Goal: Task Accomplishment & Management: Use online tool/utility

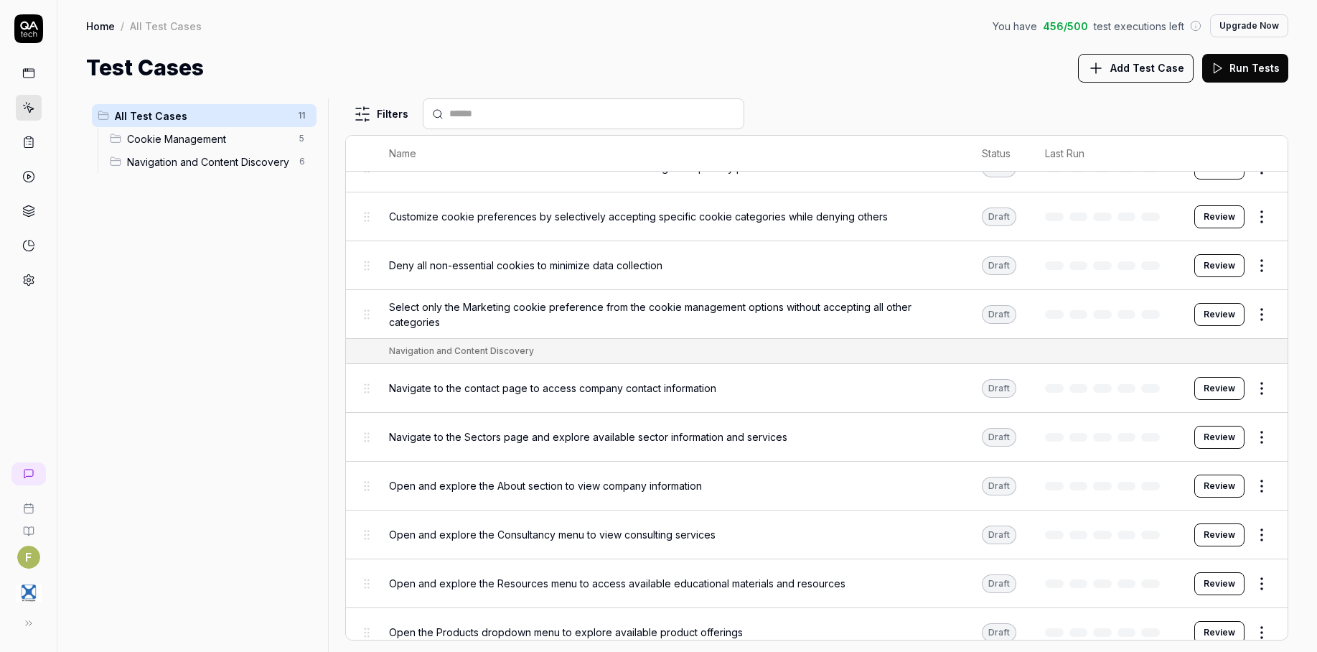
scroll to position [118, 0]
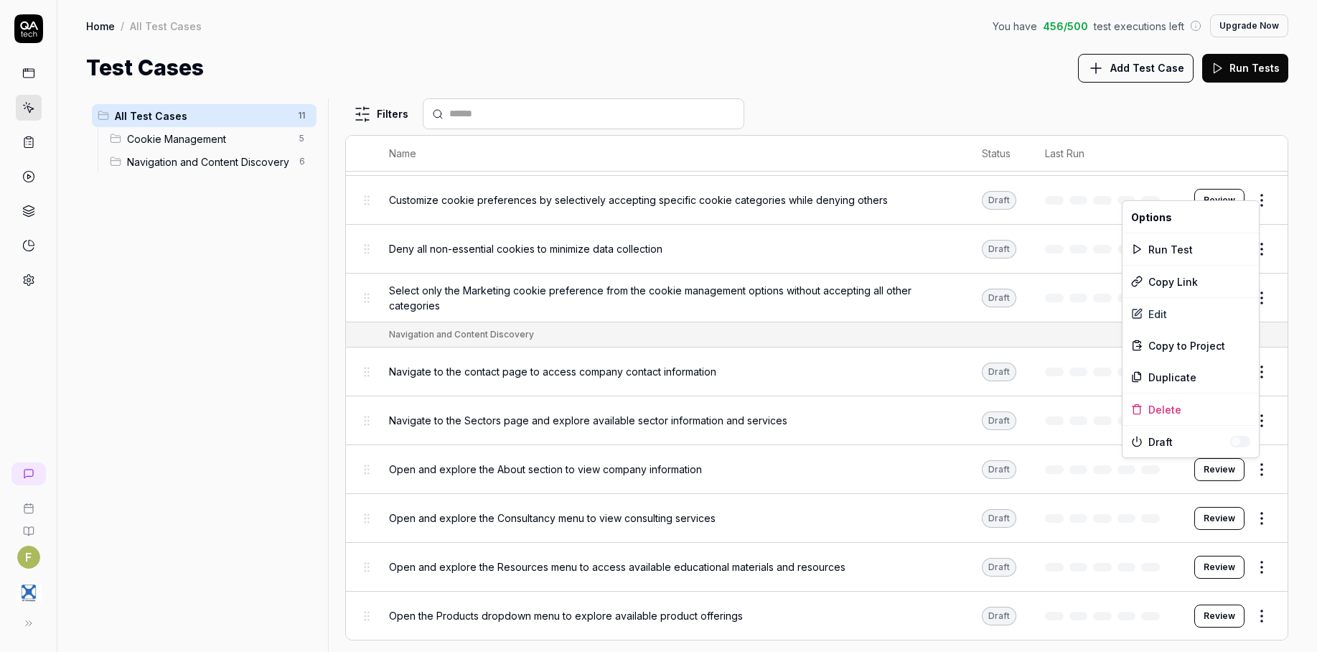
click at [1246, 473] on html "F Home / All Test Cases You have 456 / 500 test executions left Upgrade Now Hom…" at bounding box center [658, 326] width 1317 height 652
click at [1241, 312] on div "Edit" at bounding box center [1190, 314] width 136 height 32
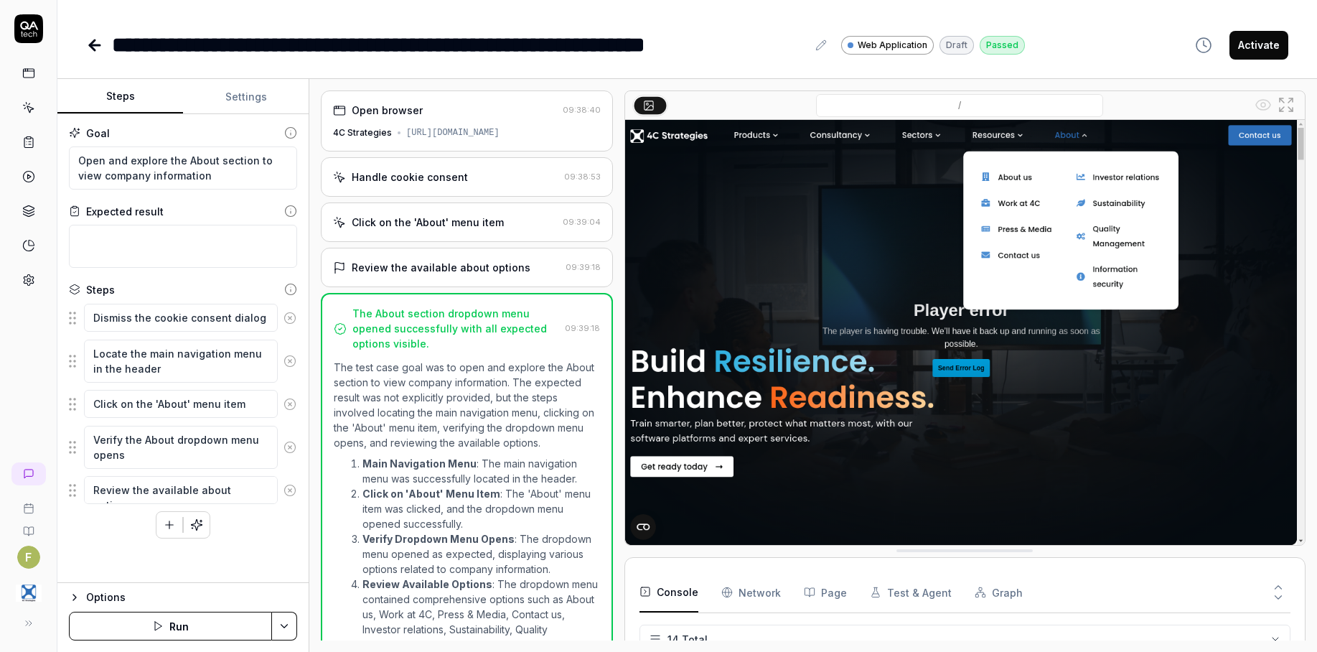
click at [433, 112] on div "Open browser" at bounding box center [445, 110] width 224 height 15
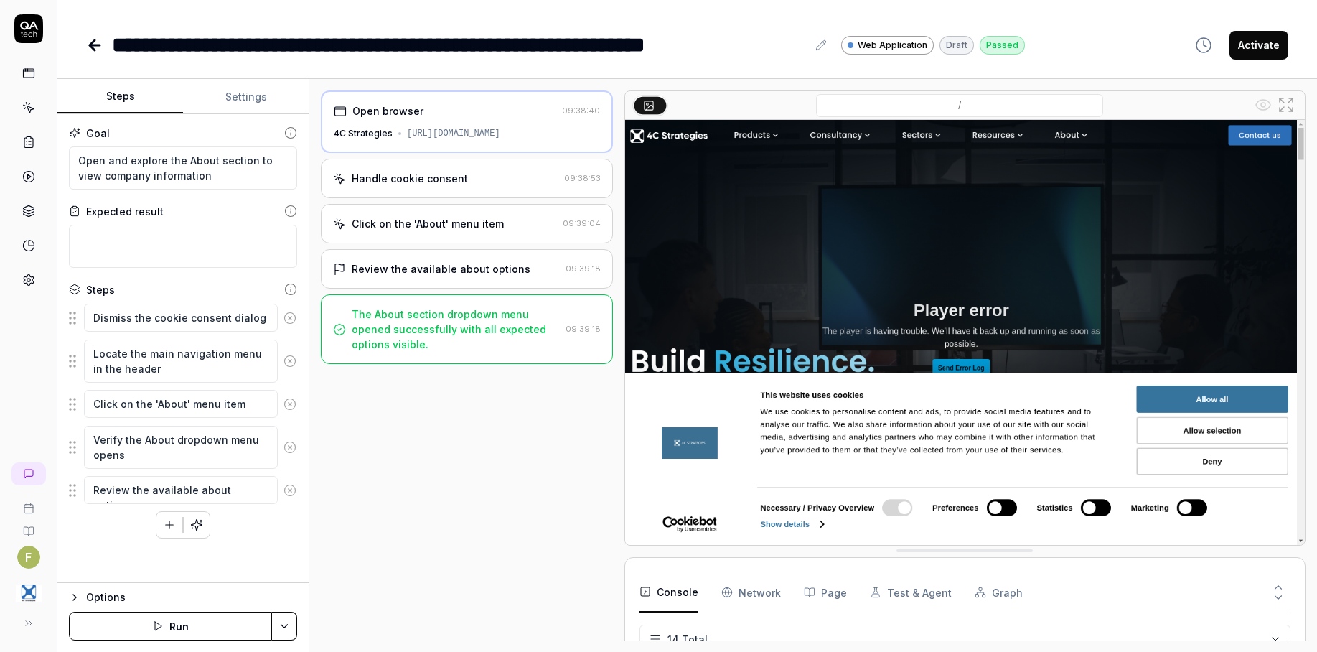
click at [440, 182] on div "Handle cookie consent" at bounding box center [410, 178] width 116 height 15
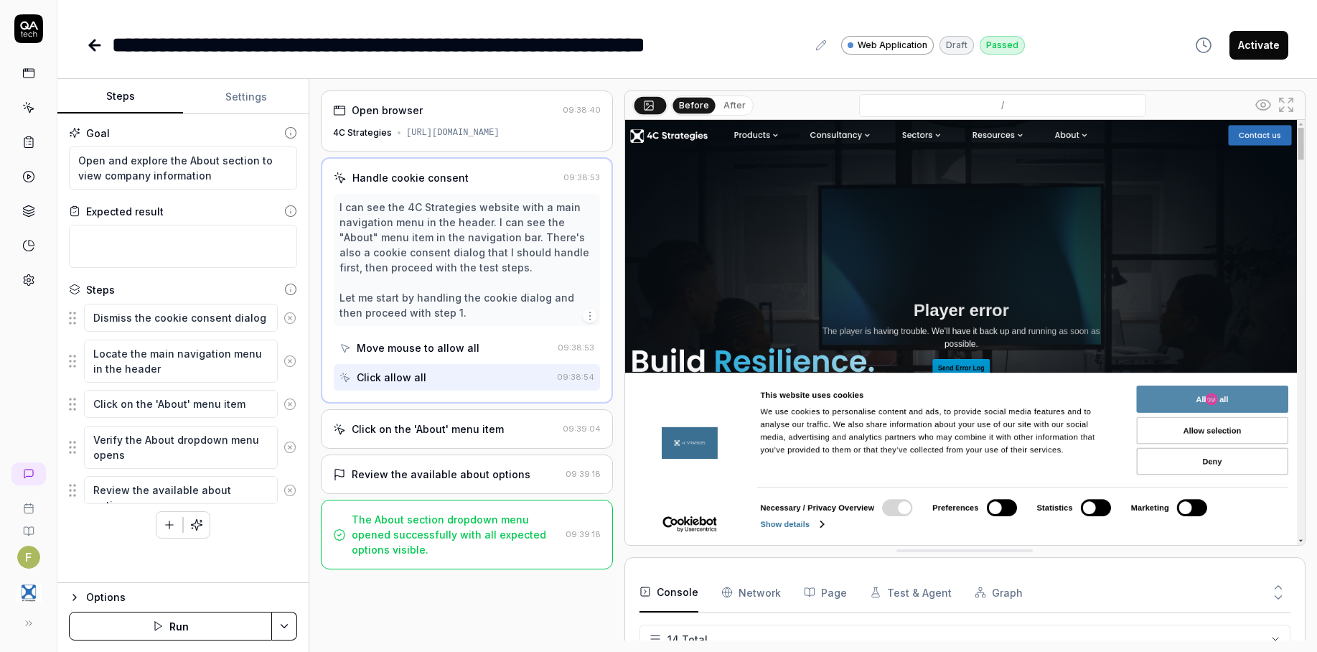
click at [436, 436] on div "Click on the 'About' menu item" at bounding box center [428, 428] width 152 height 15
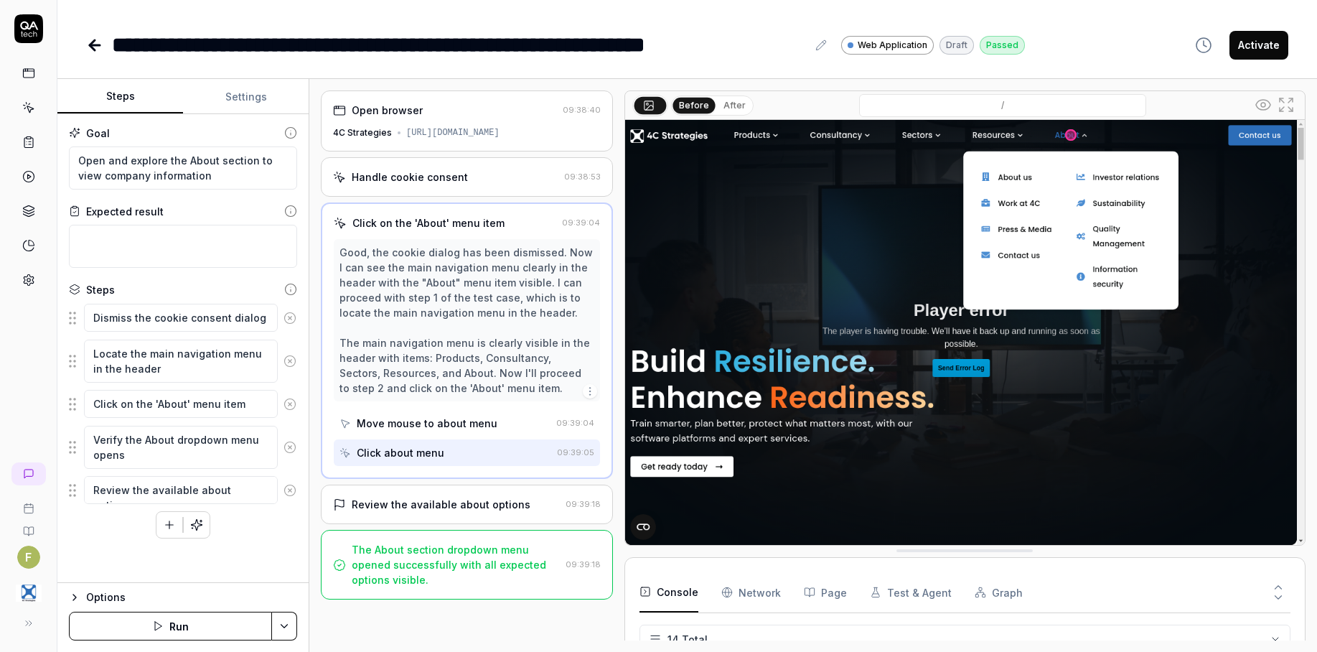
click at [461, 507] on div "Review the available about options" at bounding box center [441, 504] width 179 height 15
type textarea "*"
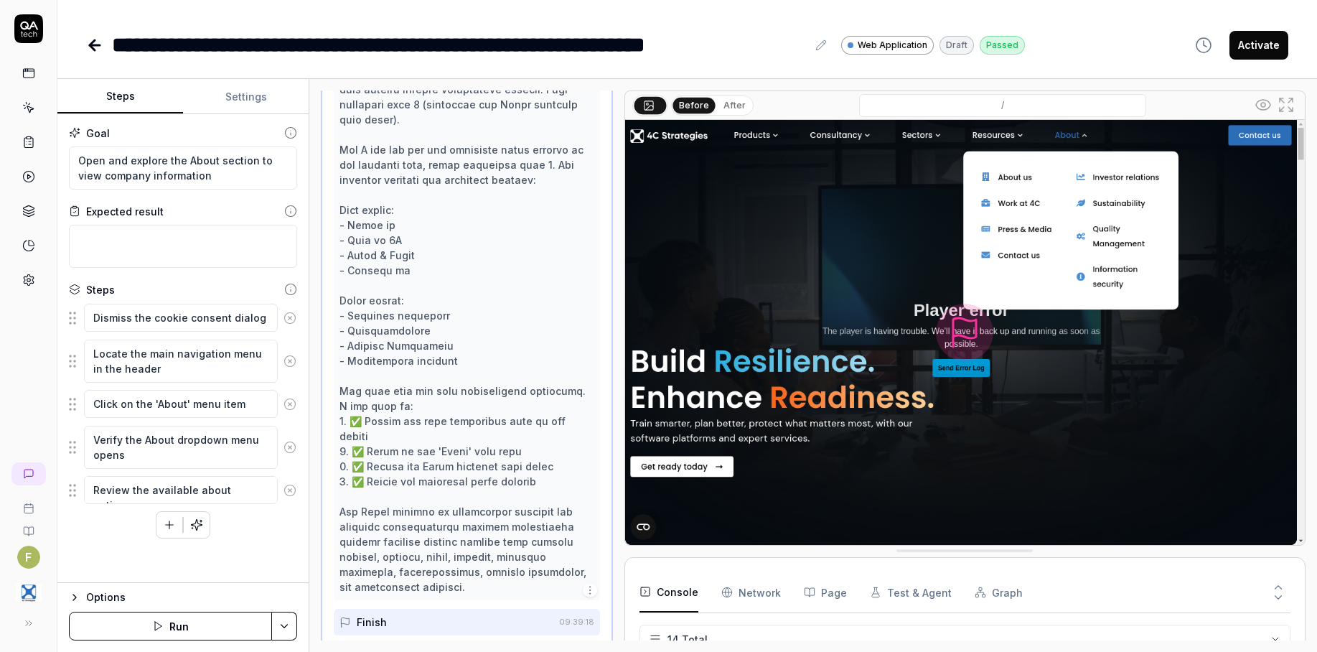
scroll to position [261, 0]
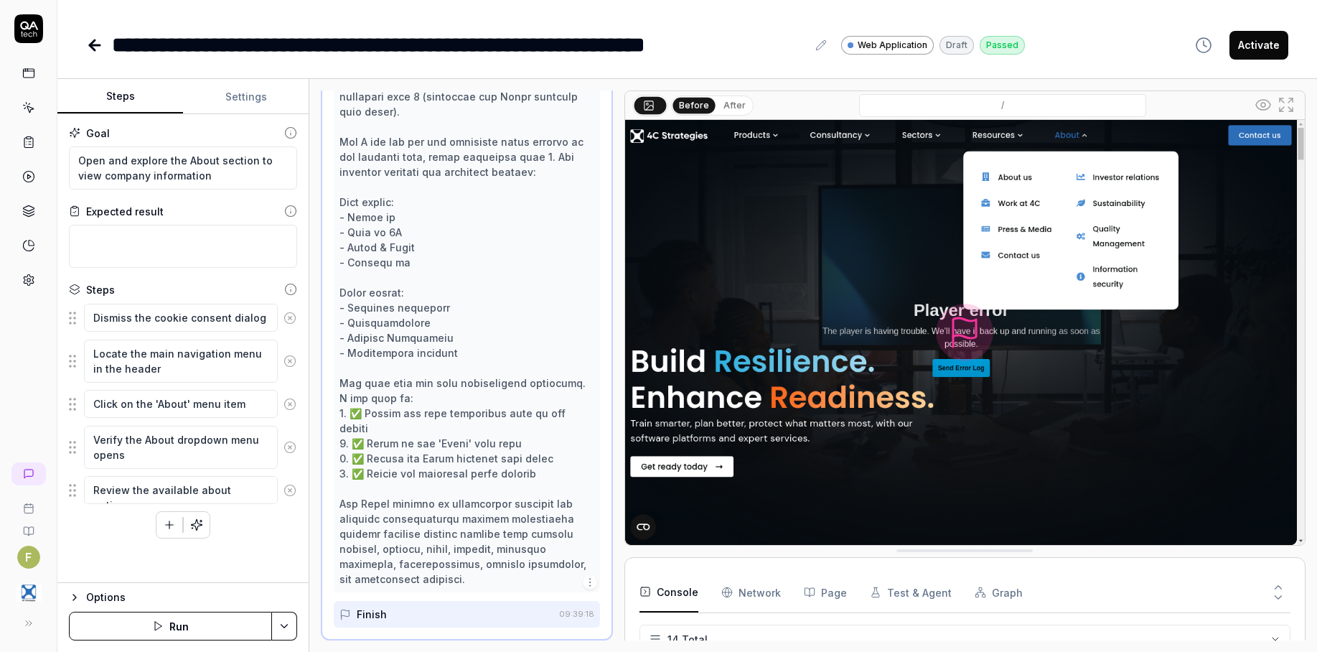
click at [96, 45] on icon at bounding box center [95, 45] width 10 height 0
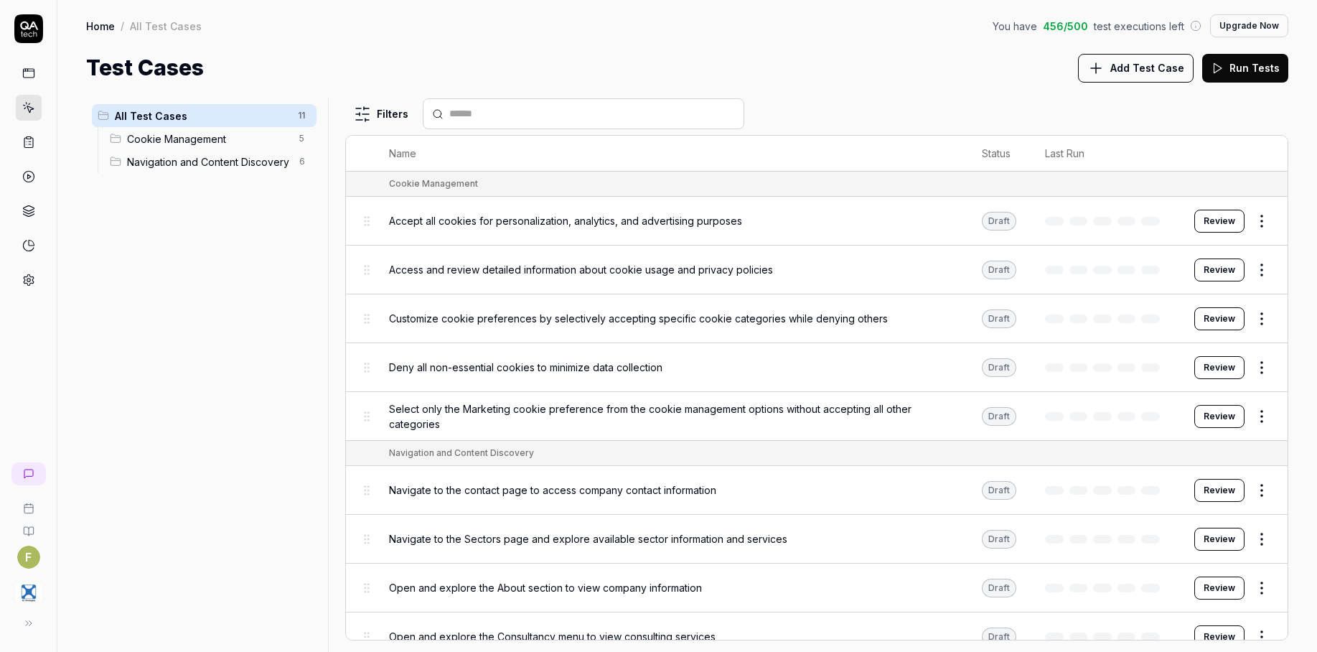
click at [13, 138] on div at bounding box center [28, 153] width 57 height 278
click at [16, 138] on link at bounding box center [29, 142] width 26 height 26
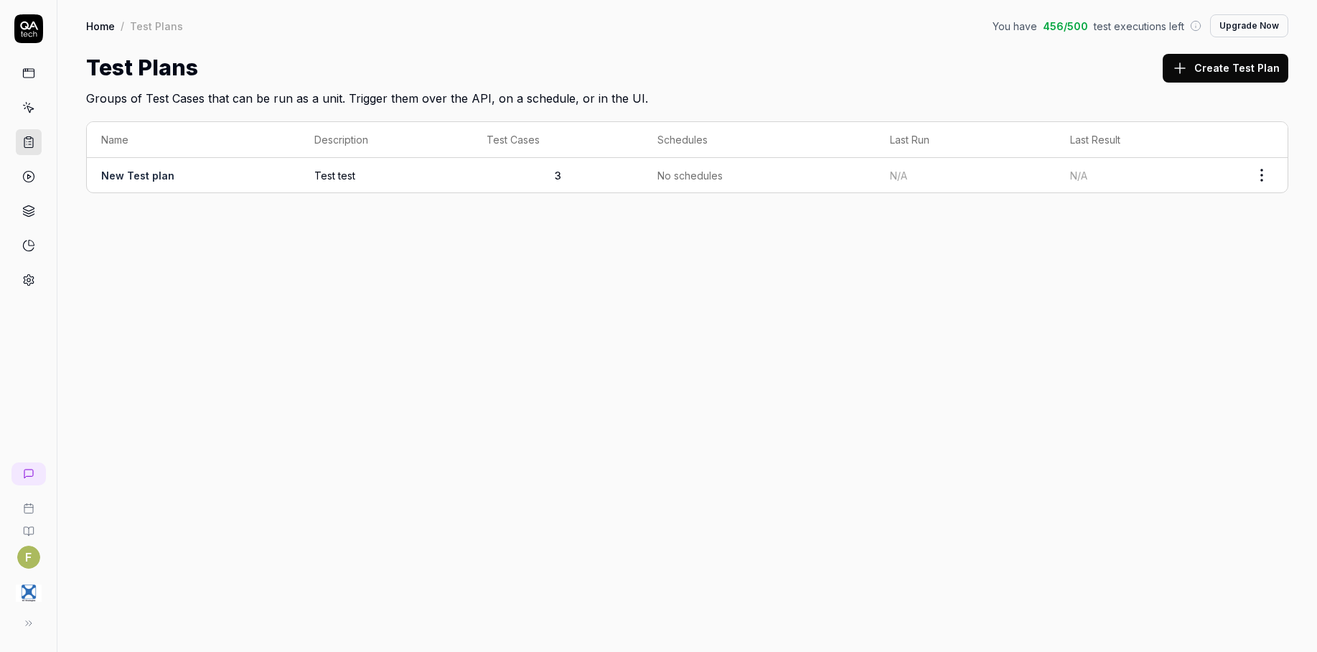
click at [26, 631] on button at bounding box center [28, 623] width 29 height 29
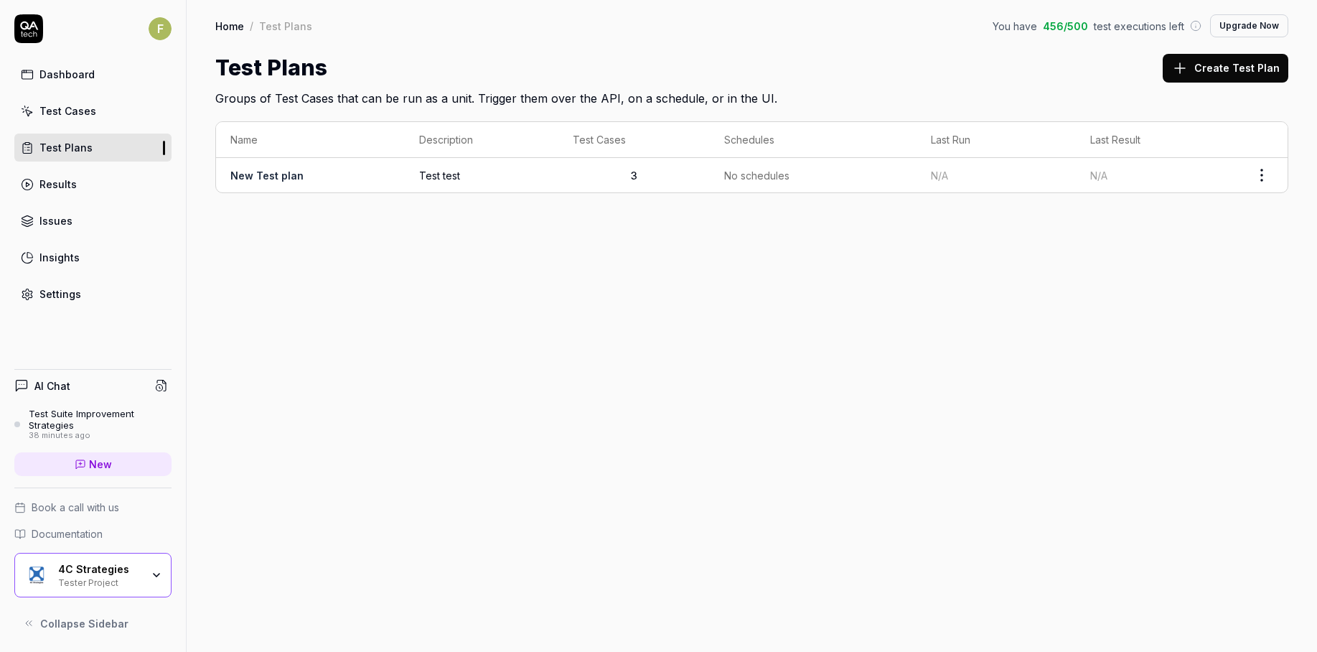
click at [292, 169] on td "New Test plan" at bounding box center [310, 175] width 189 height 34
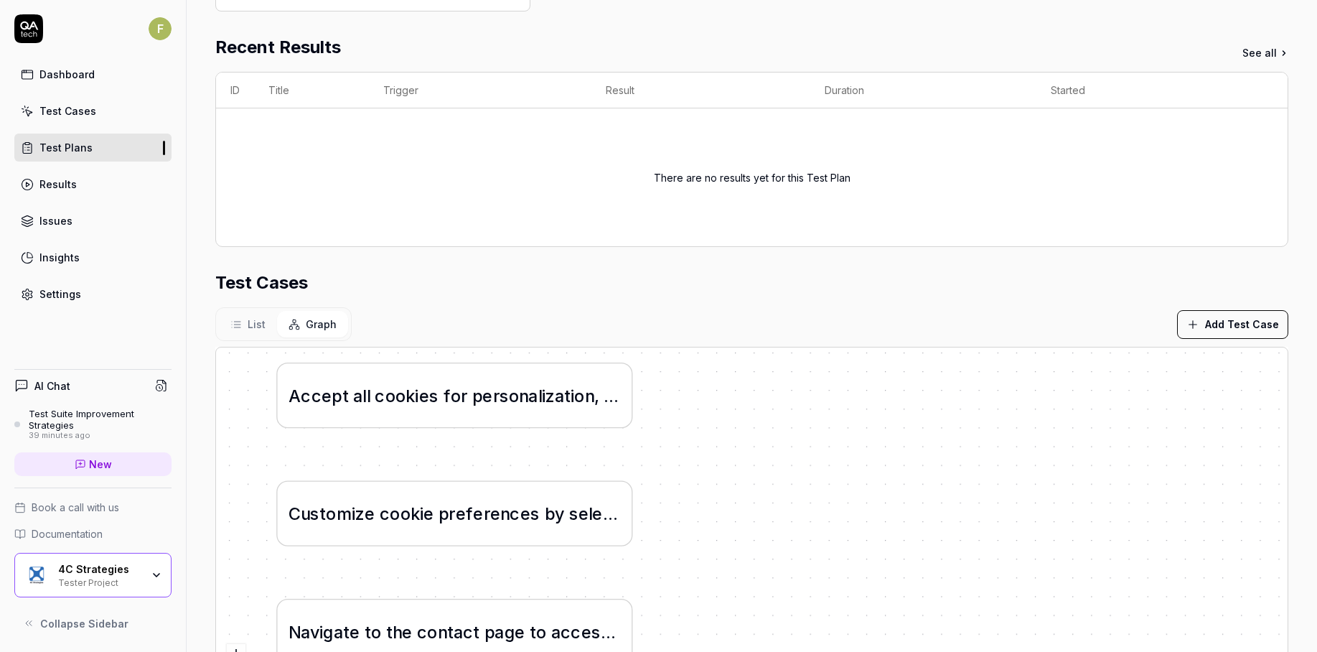
scroll to position [347, 0]
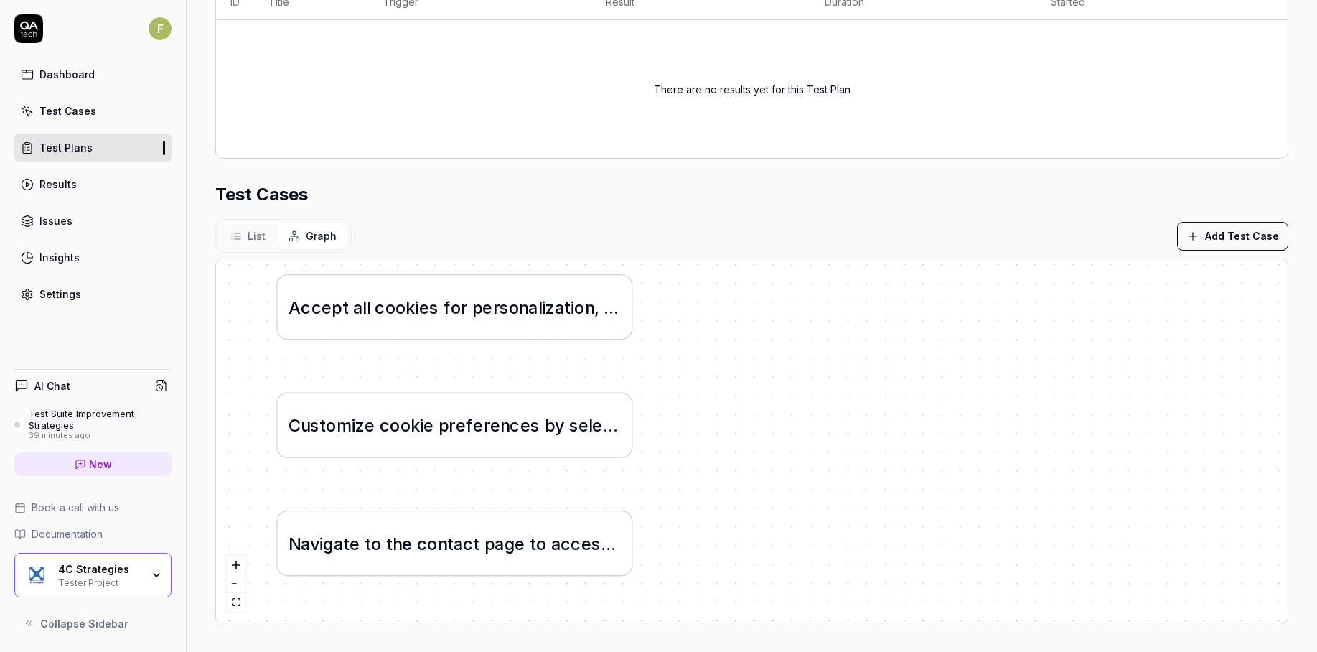
click at [44, 104] on div "Test Cases" at bounding box center [67, 110] width 57 height 15
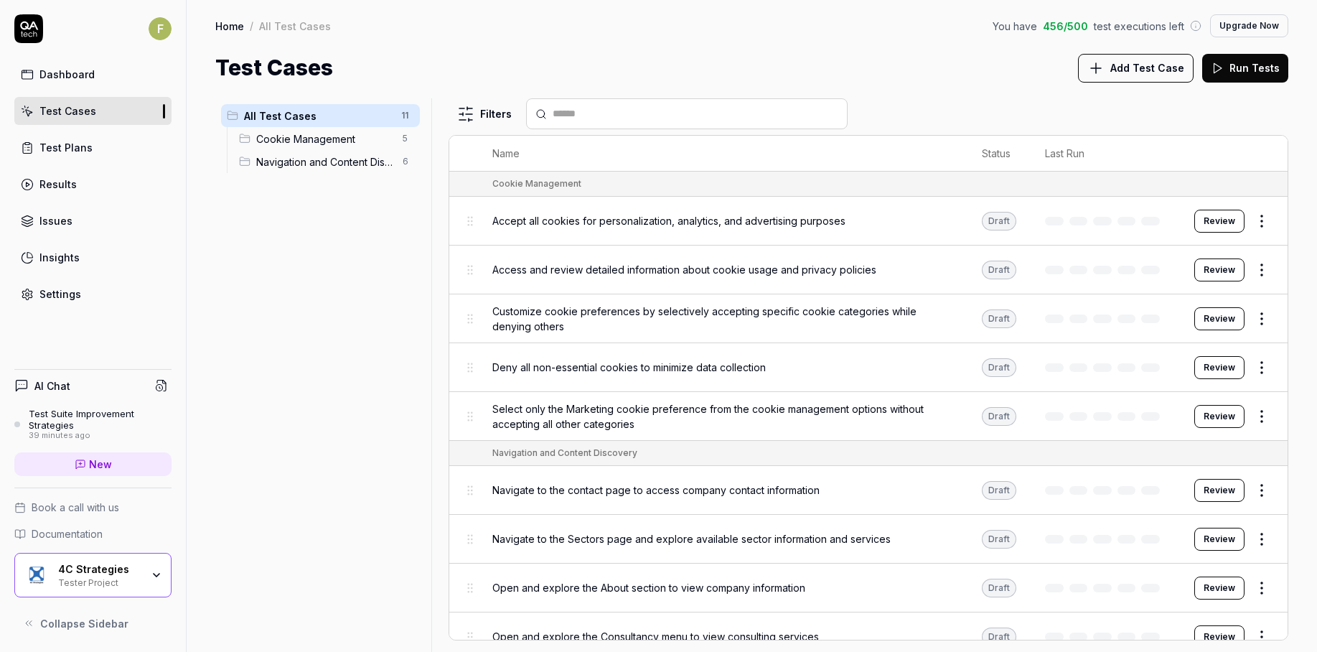
click at [88, 300] on link "Settings" at bounding box center [92, 294] width 157 height 28
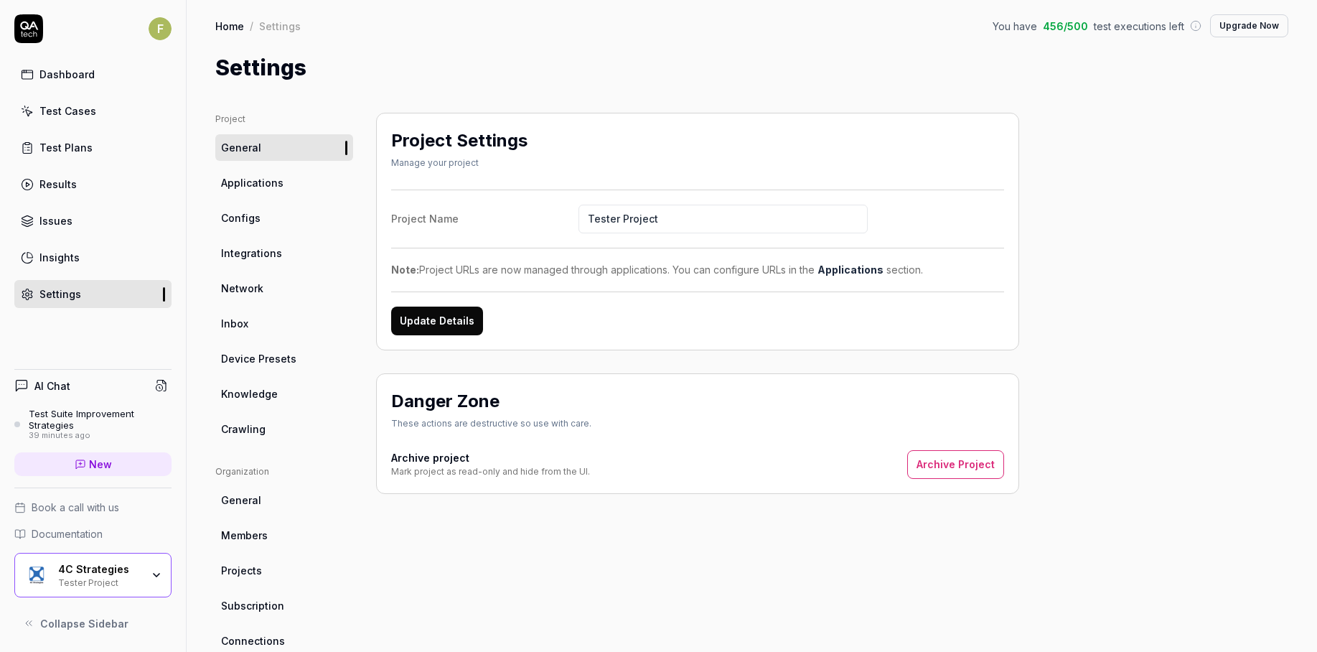
click at [311, 179] on link "Applications" at bounding box center [284, 182] width 138 height 27
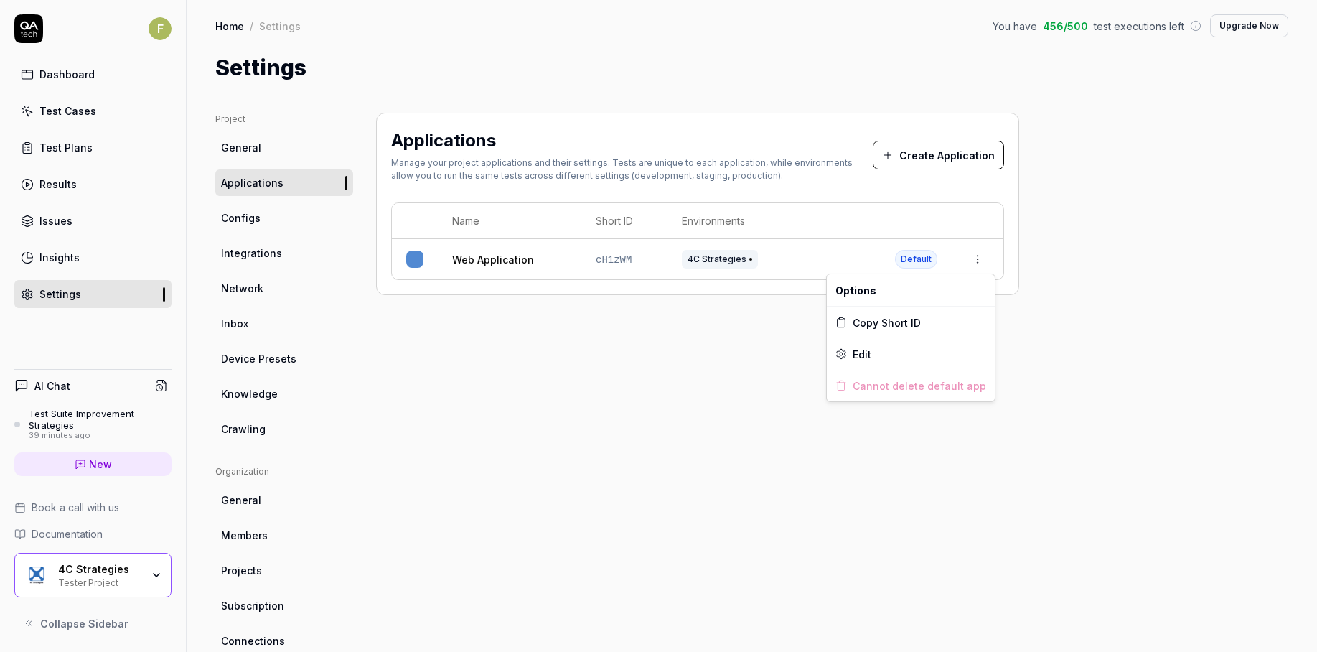
click at [972, 253] on html "F Dashboard Test Cases Test Plans Results Issues Insights Settings AI Chat Test…" at bounding box center [658, 326] width 1317 height 652
click at [921, 349] on div "Edit" at bounding box center [911, 354] width 168 height 32
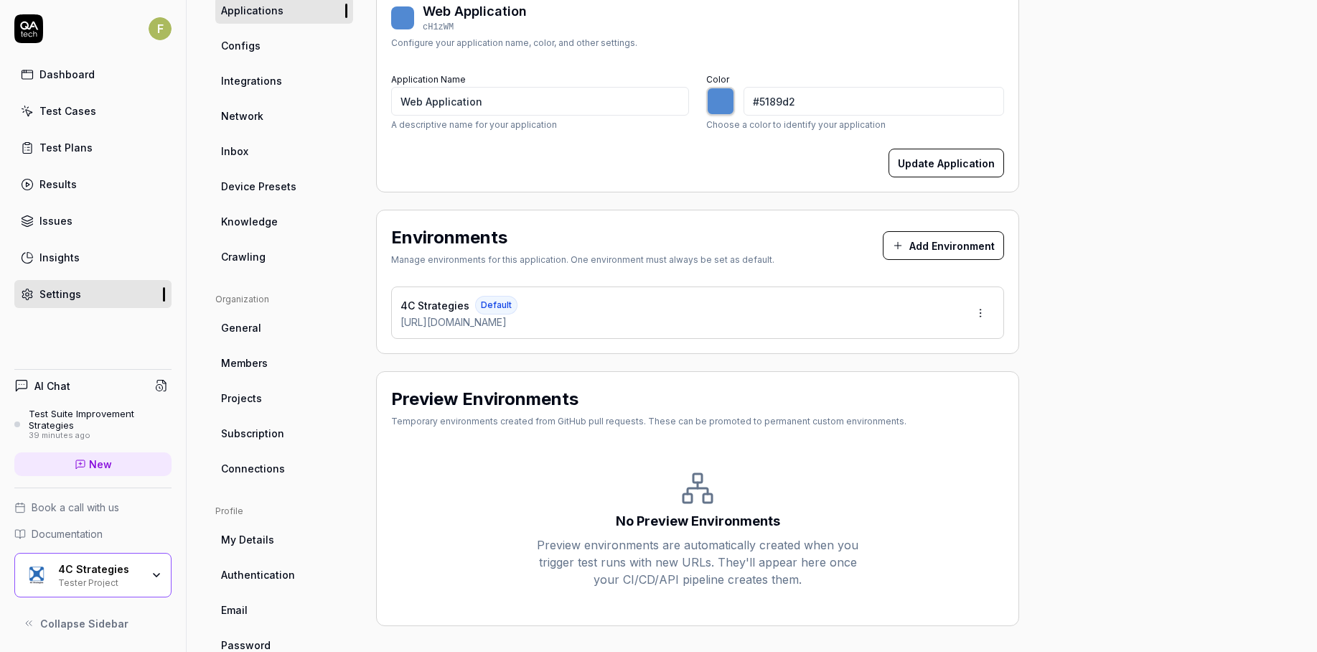
scroll to position [207, 0]
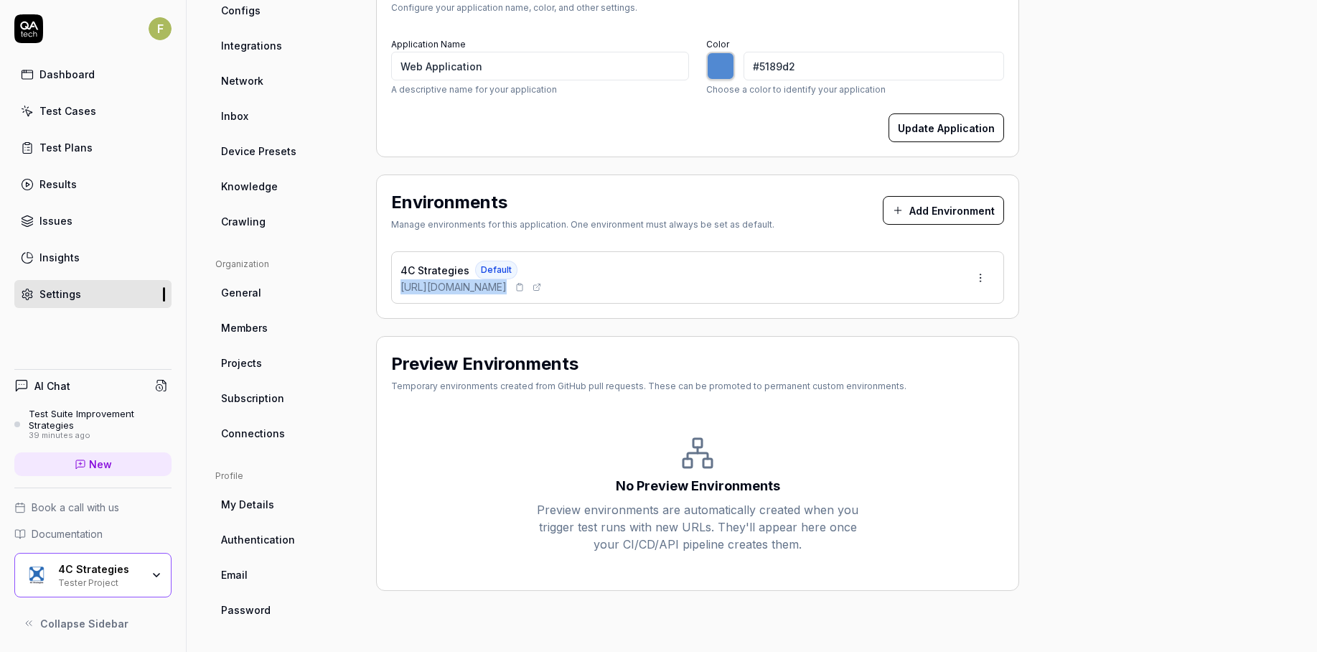
drag, startPoint x: 398, startPoint y: 286, endPoint x: 576, endPoint y: 288, distance: 177.3
click at [576, 288] on div "4C Strategies Default https://www.4cstrategies.com/" at bounding box center [697, 277] width 613 height 52
click at [68, 106] on div "Test Cases" at bounding box center [67, 110] width 57 height 15
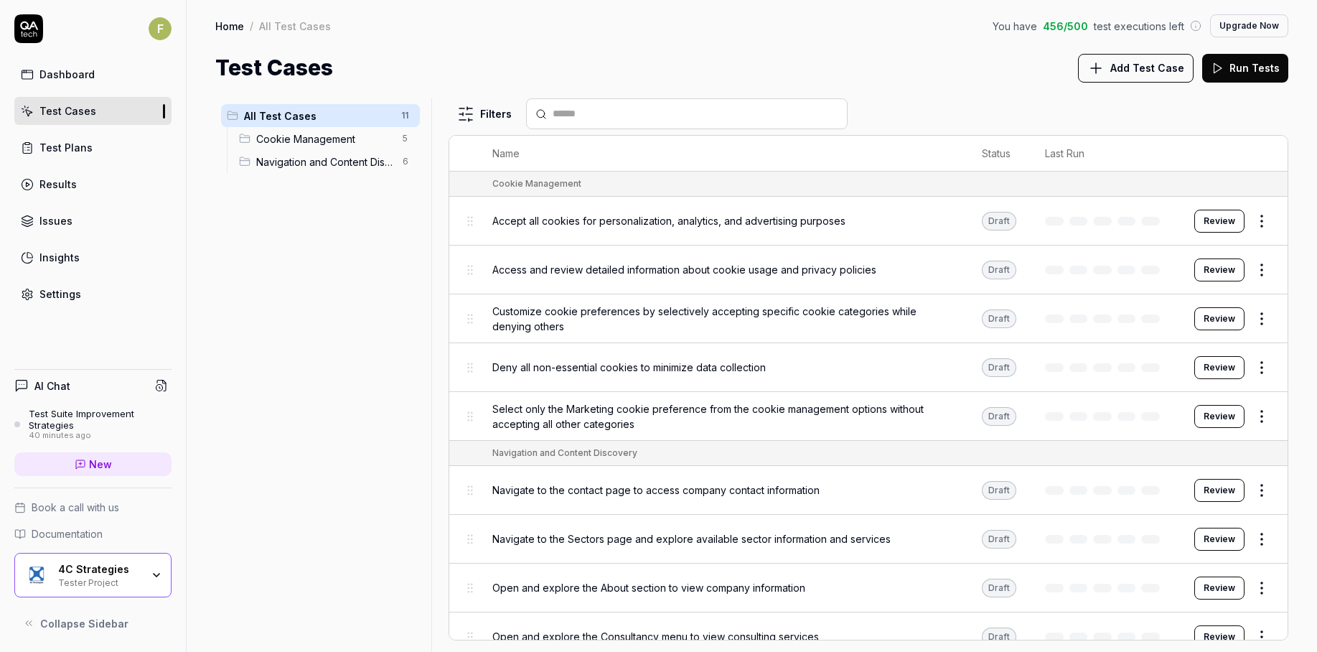
click at [1127, 67] on span "Add Test Case" at bounding box center [1147, 67] width 74 height 15
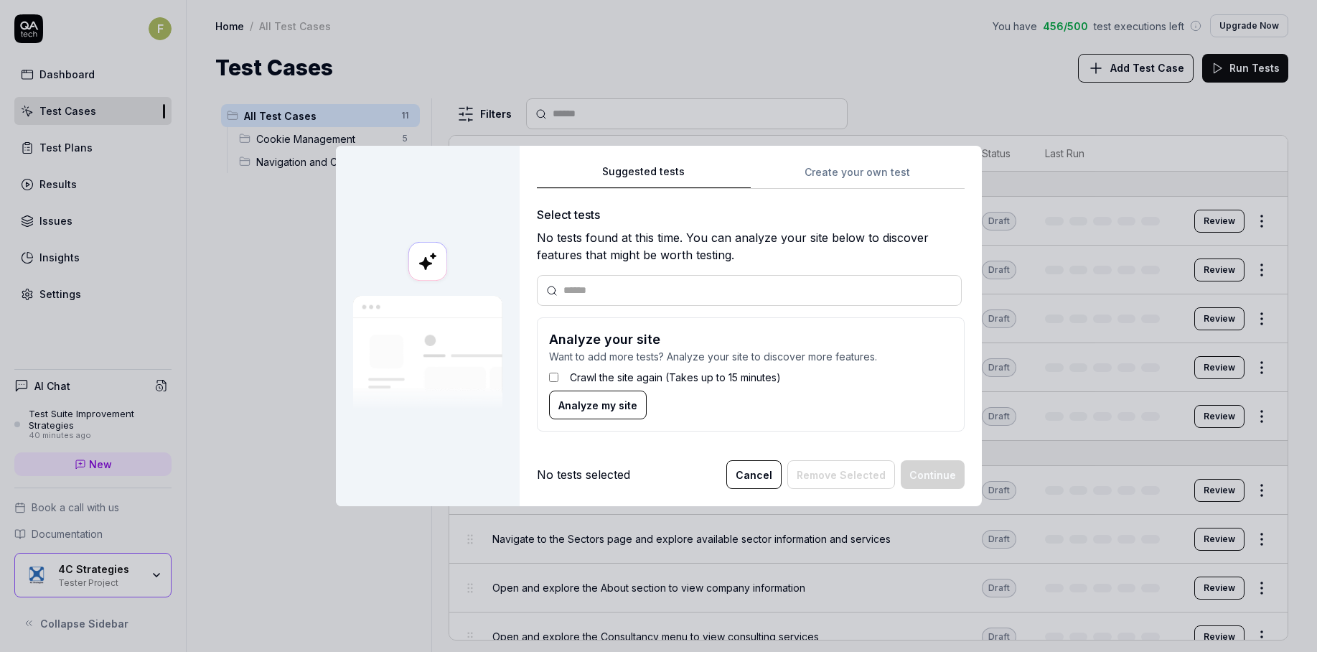
click at [656, 379] on label "Crawl the site again (Takes up to 15 minutes)" at bounding box center [675, 377] width 211 height 15
click at [614, 403] on span "Analyze my site" at bounding box center [597, 405] width 79 height 15
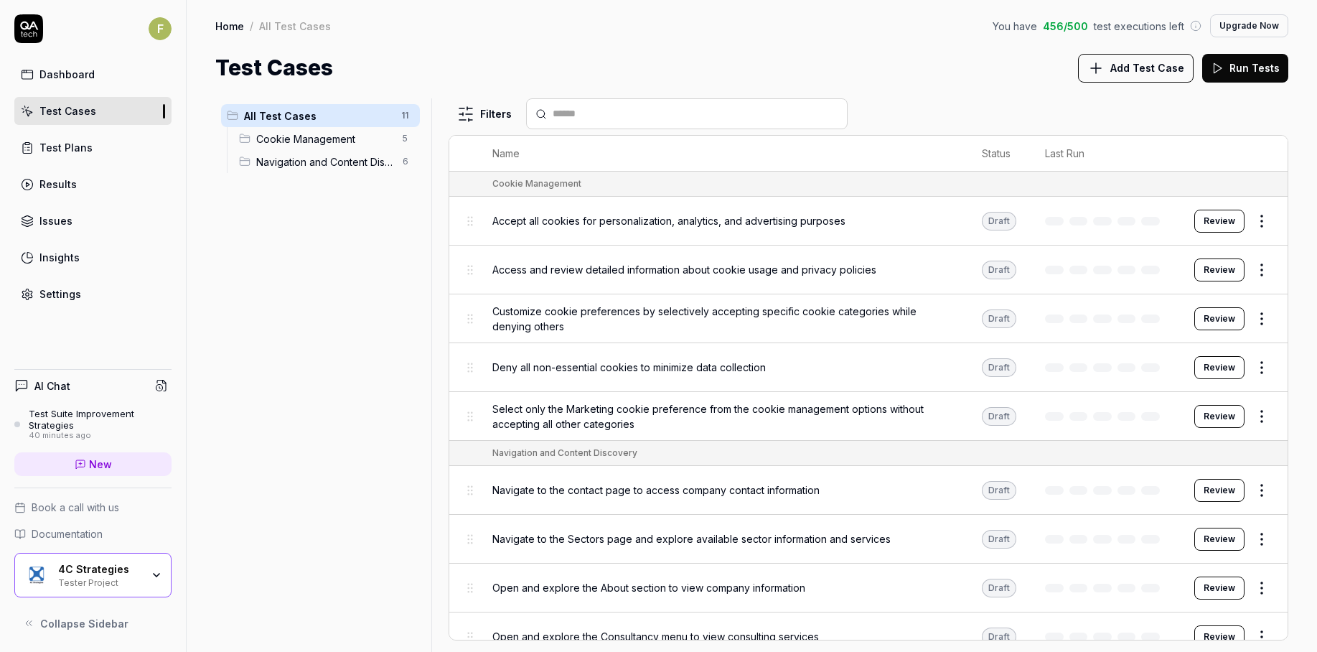
click at [63, 299] on div "Settings" at bounding box center [60, 293] width 42 height 15
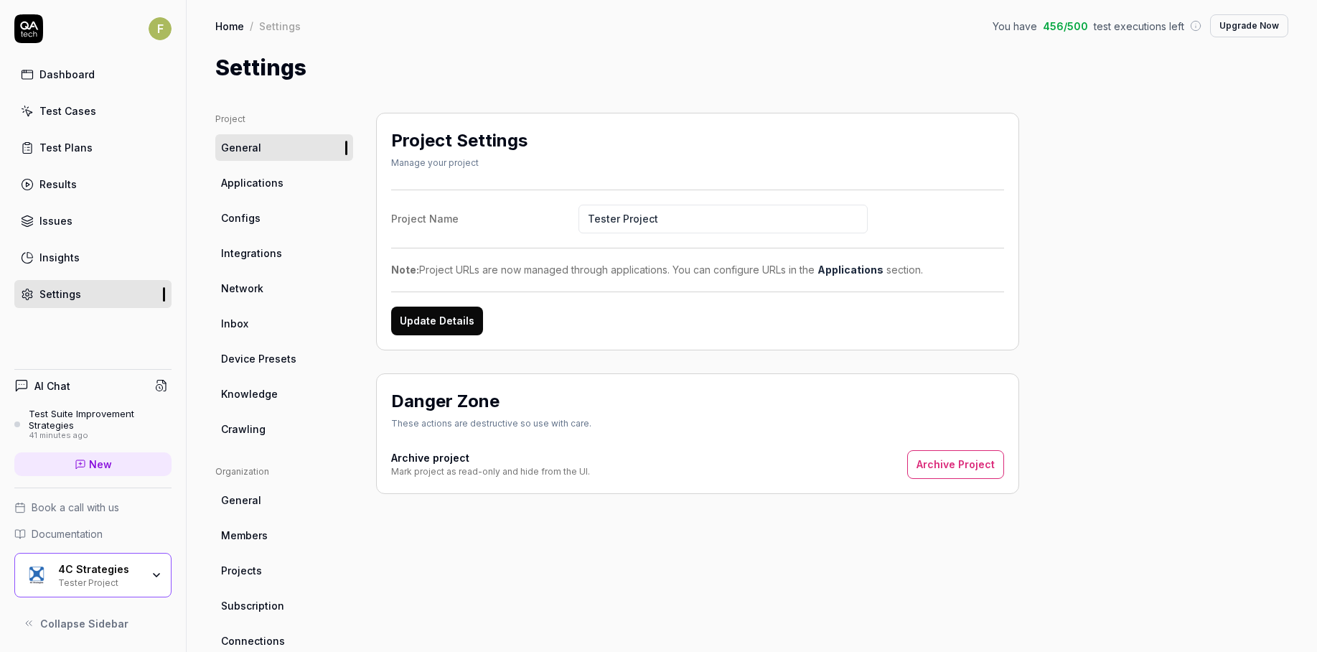
click at [252, 425] on span "Crawling" at bounding box center [243, 428] width 44 height 15
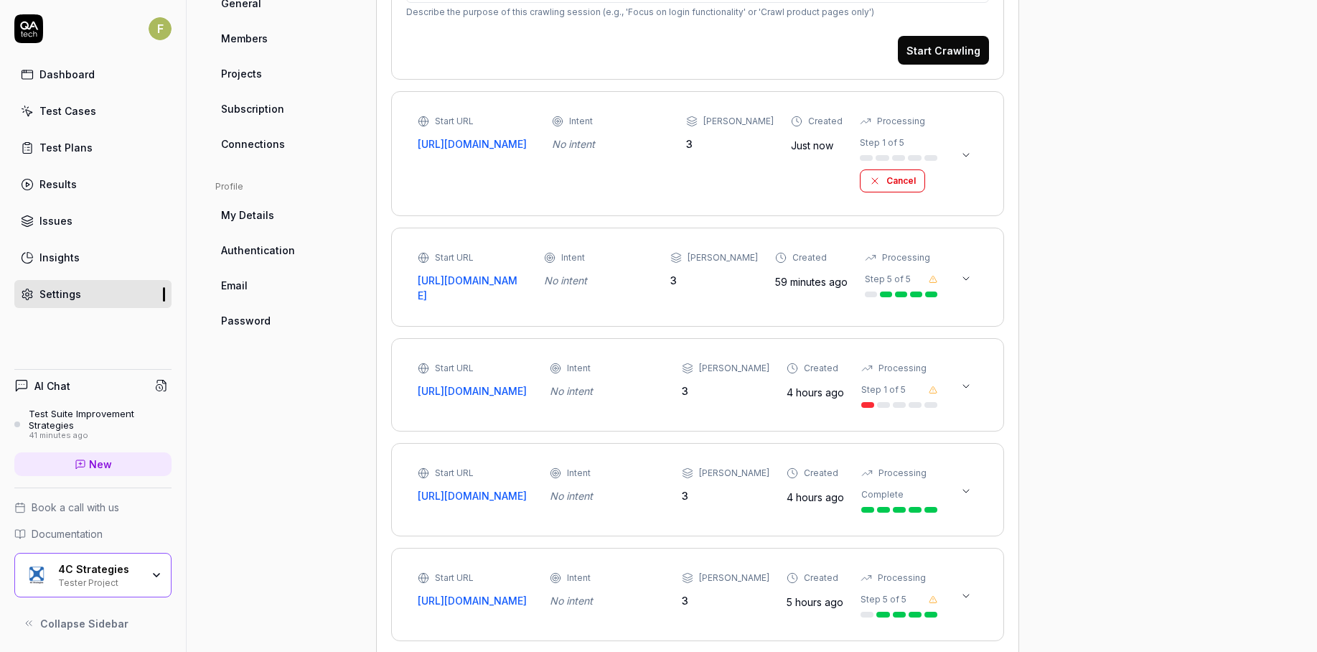
scroll to position [502, 0]
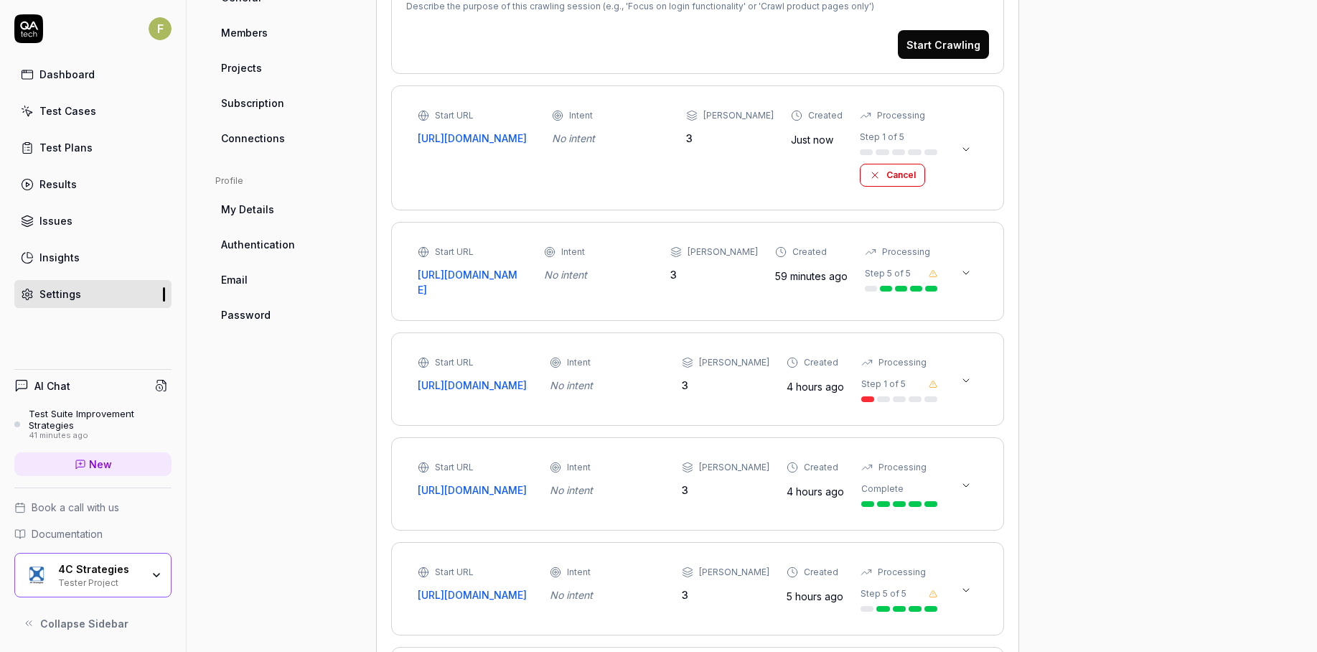
click at [976, 273] on button at bounding box center [965, 272] width 23 height 23
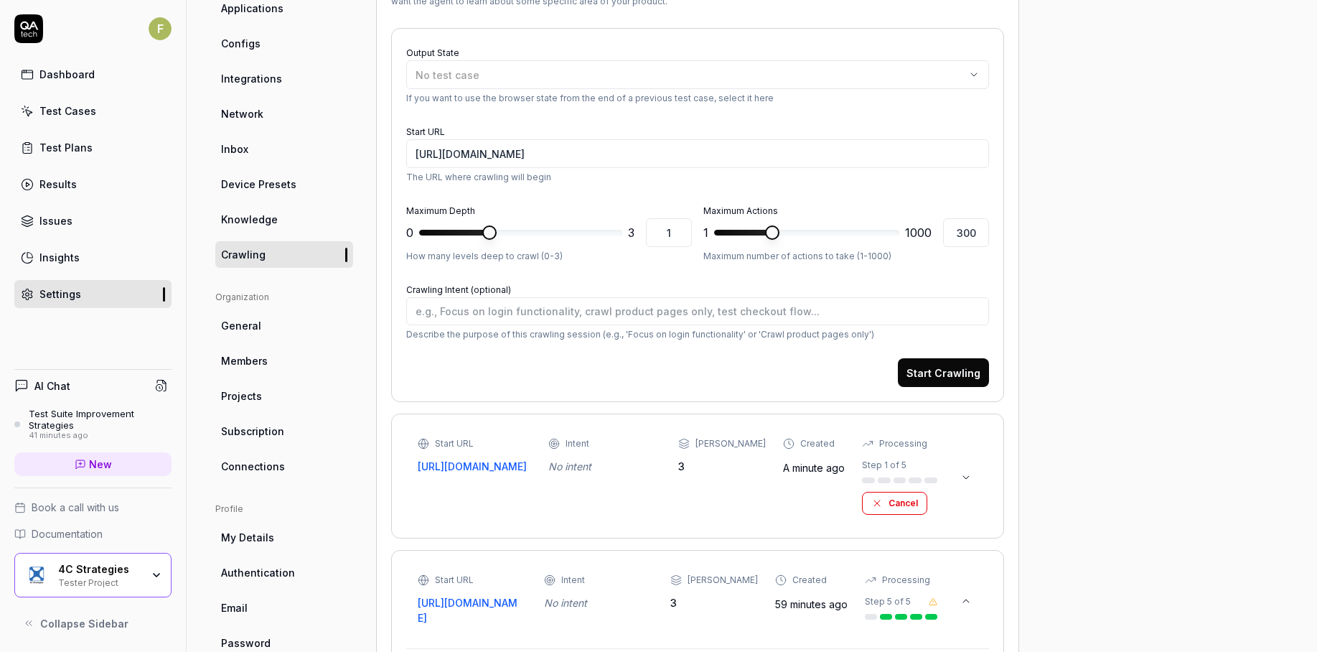
scroll to position [0, 0]
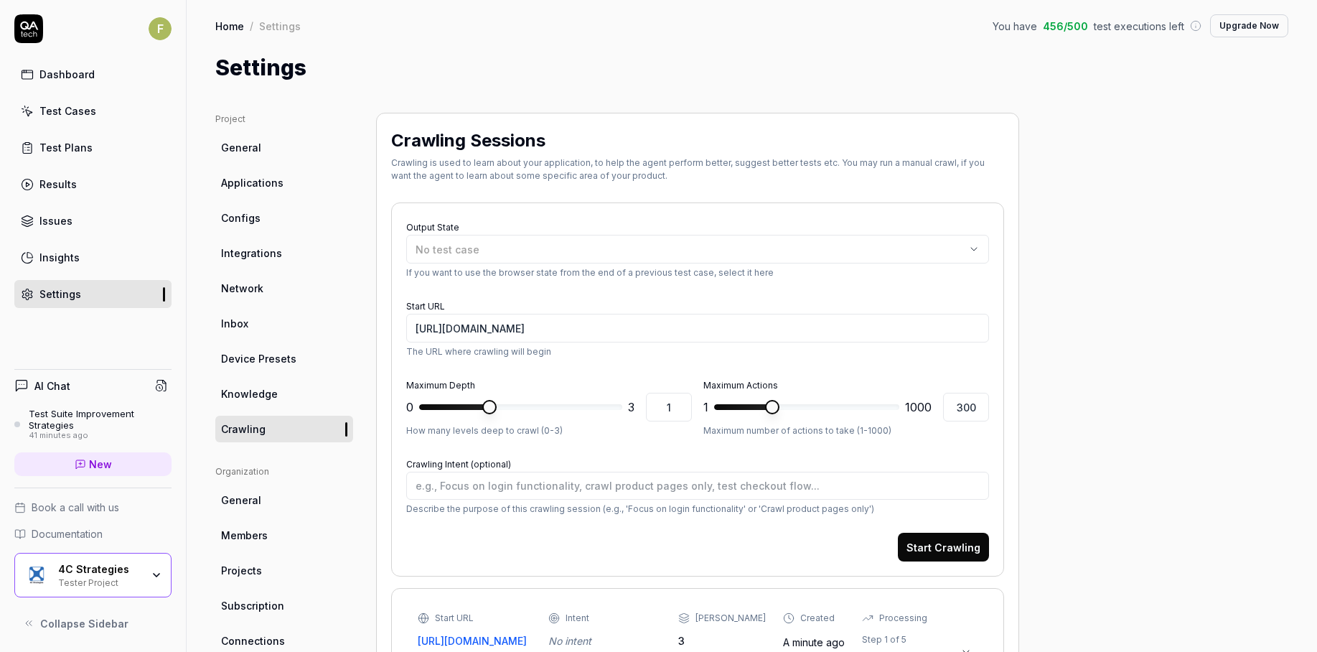
click at [83, 121] on link "Test Cases" at bounding box center [92, 111] width 157 height 28
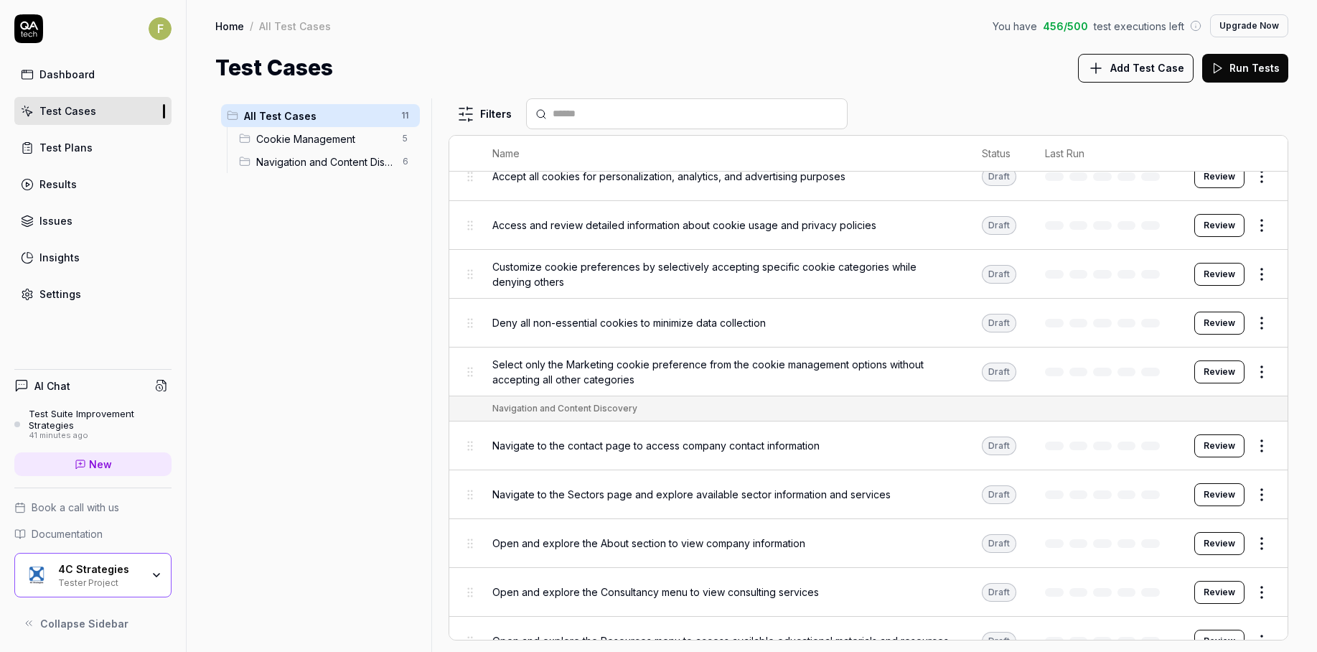
scroll to position [118, 0]
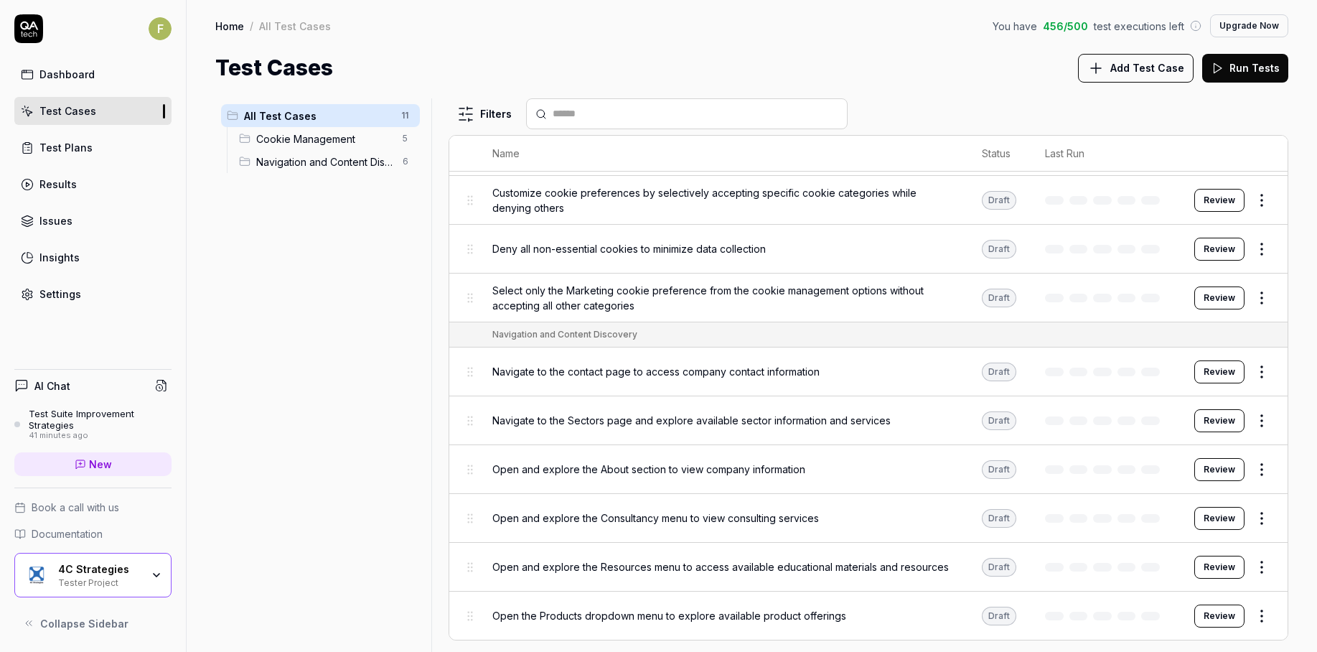
click at [103, 584] on div "Tester Project" at bounding box center [99, 581] width 83 height 11
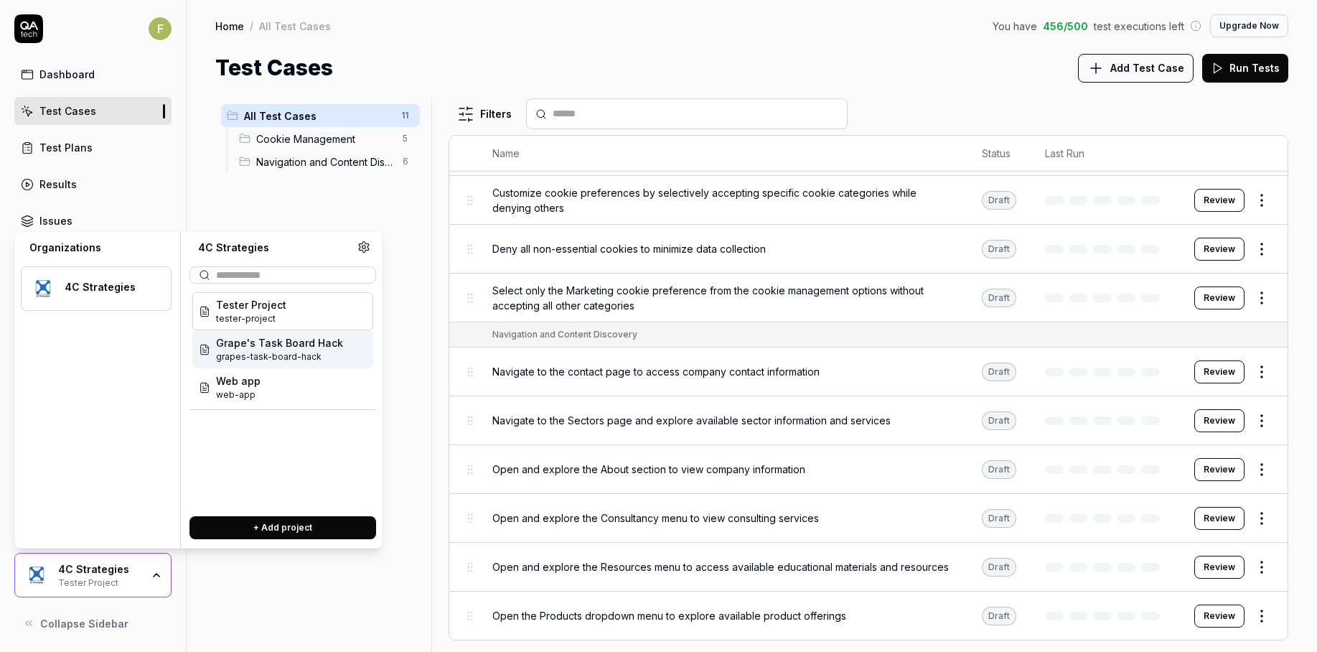
click at [317, 357] on span "grapes-task-board-hack" at bounding box center [279, 356] width 127 height 13
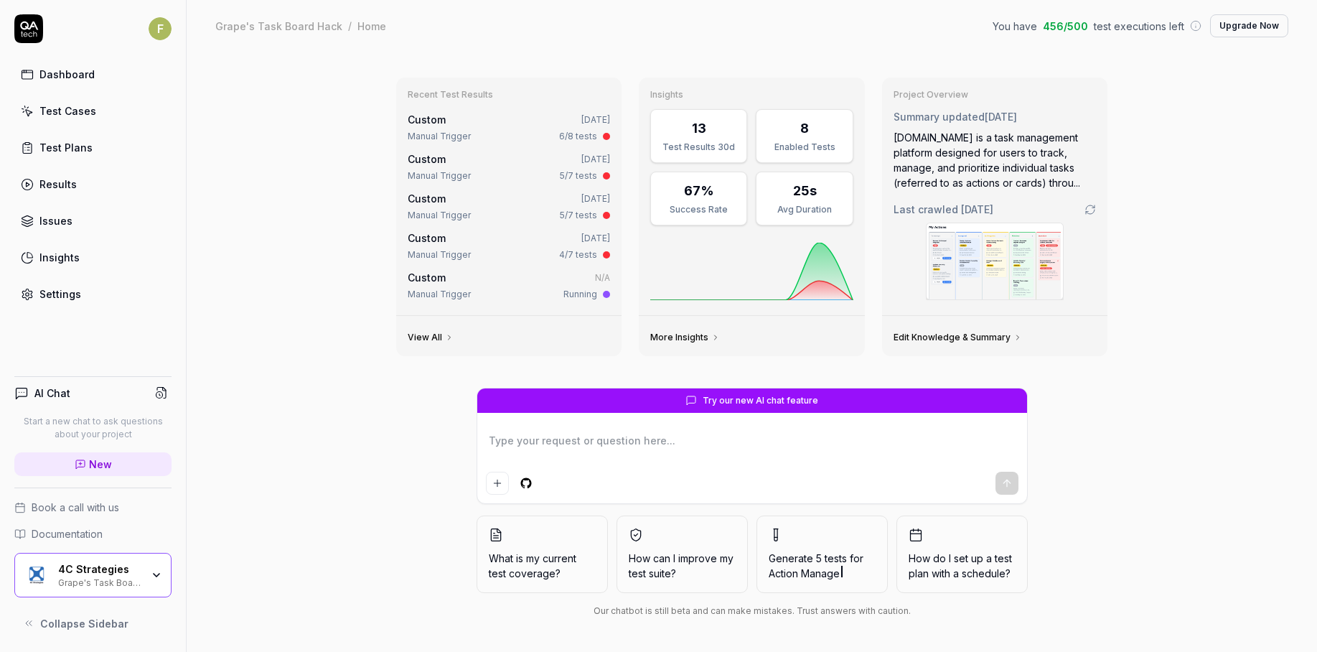
click at [71, 118] on div "Test Cases" at bounding box center [67, 110] width 57 height 15
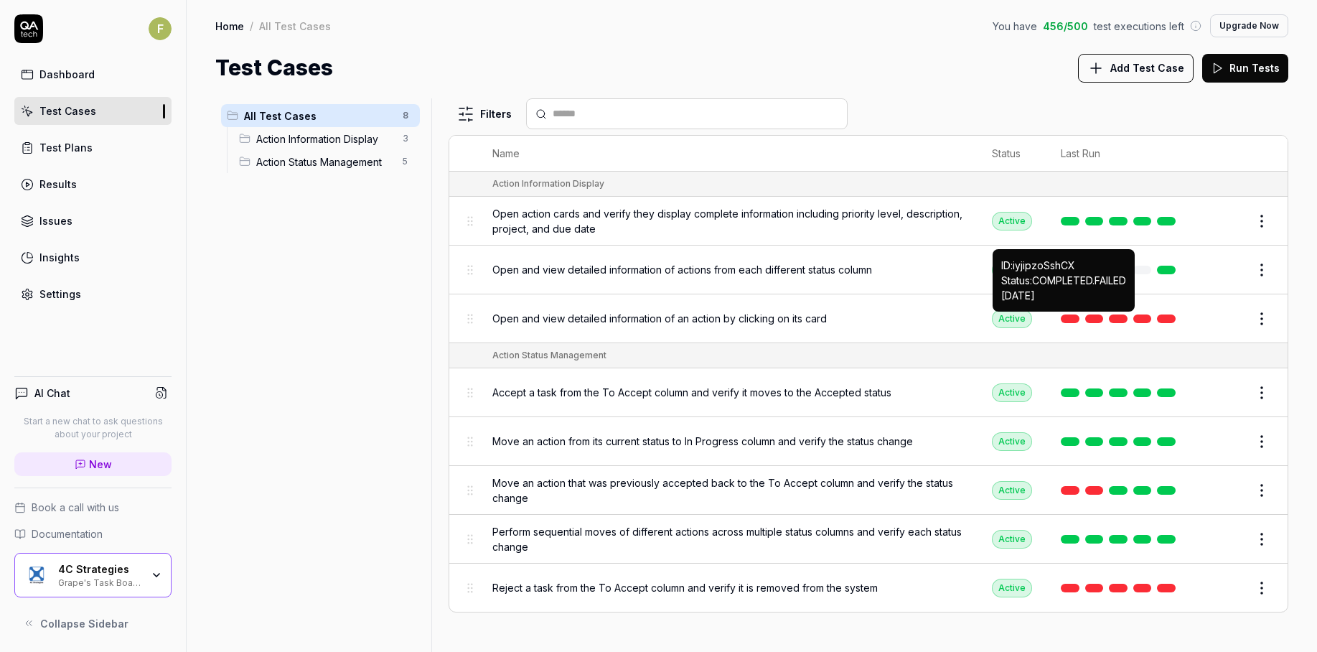
click at [1070, 321] on link at bounding box center [1070, 318] width 19 height 9
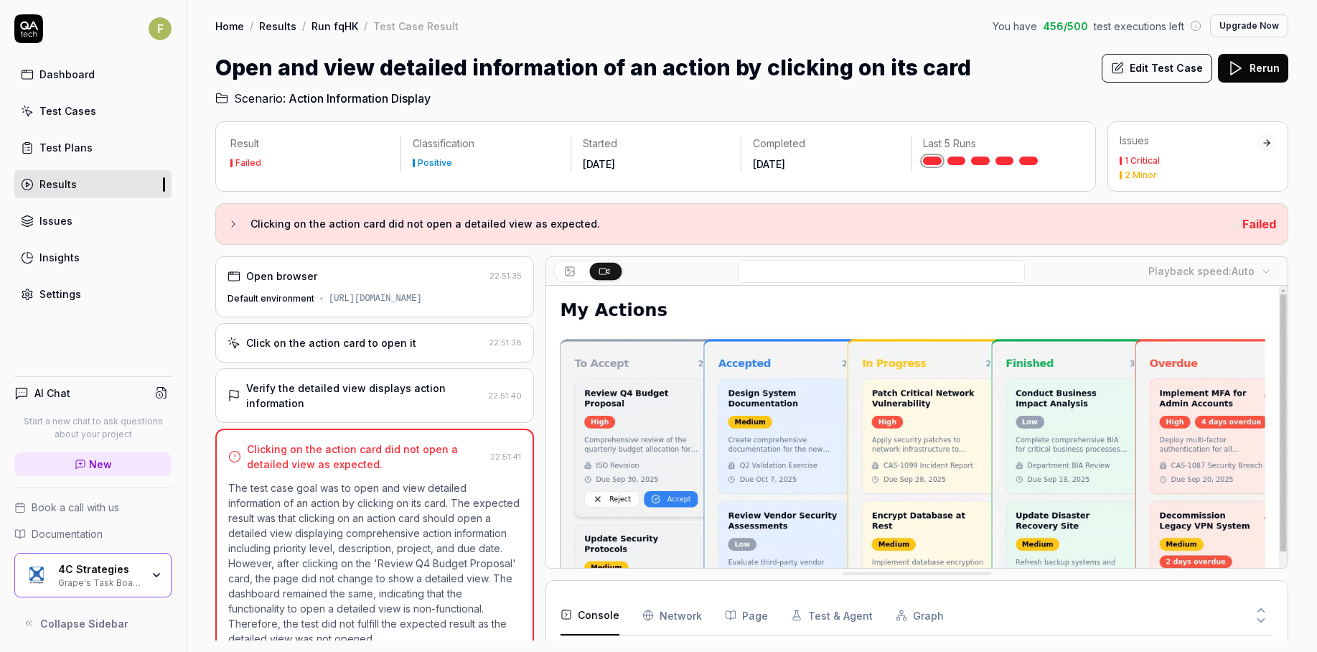
drag, startPoint x: 118, startPoint y: 568, endPoint x: 207, endPoint y: 552, distance: 90.5
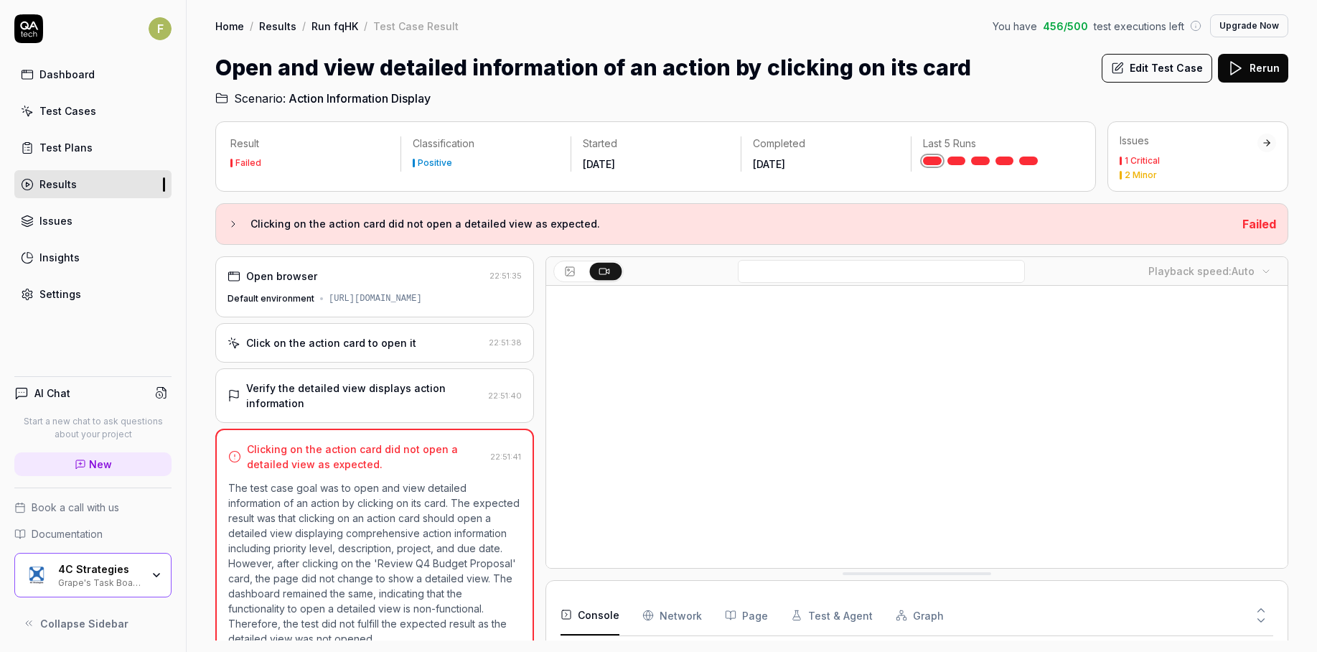
click at [119, 568] on div "4C Strategies" at bounding box center [99, 569] width 83 height 13
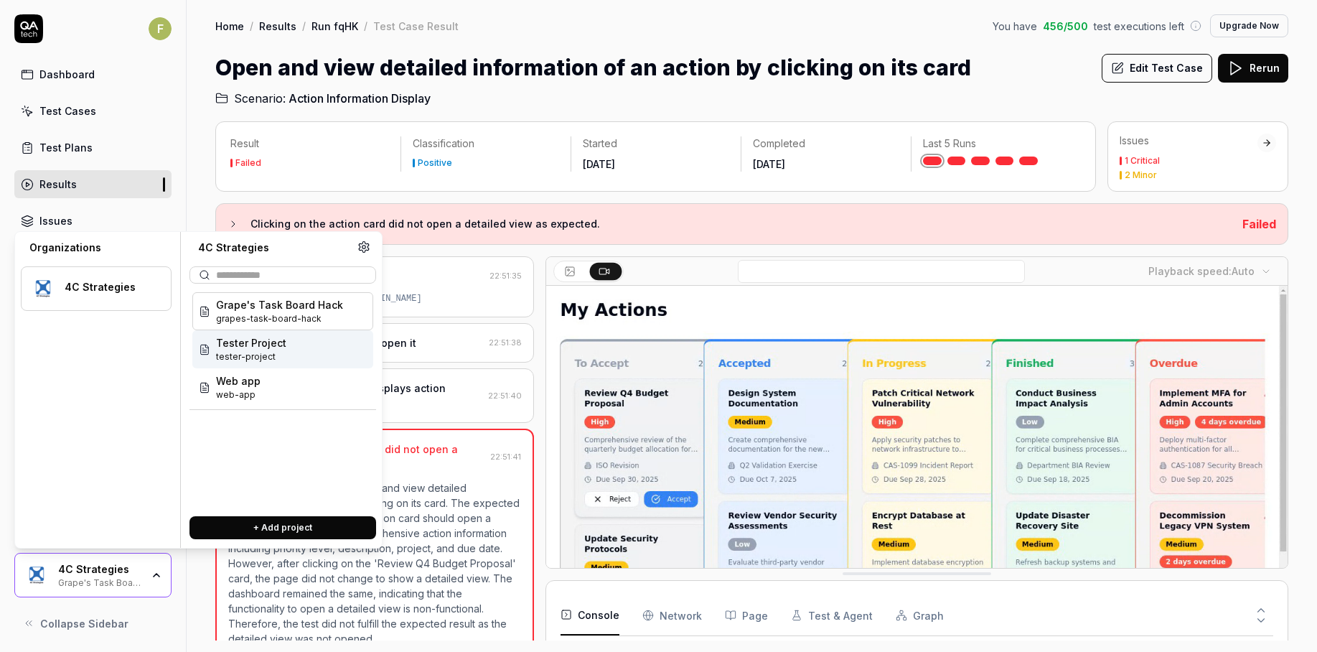
click at [296, 346] on div "Tester Project tester-project" at bounding box center [282, 349] width 181 height 38
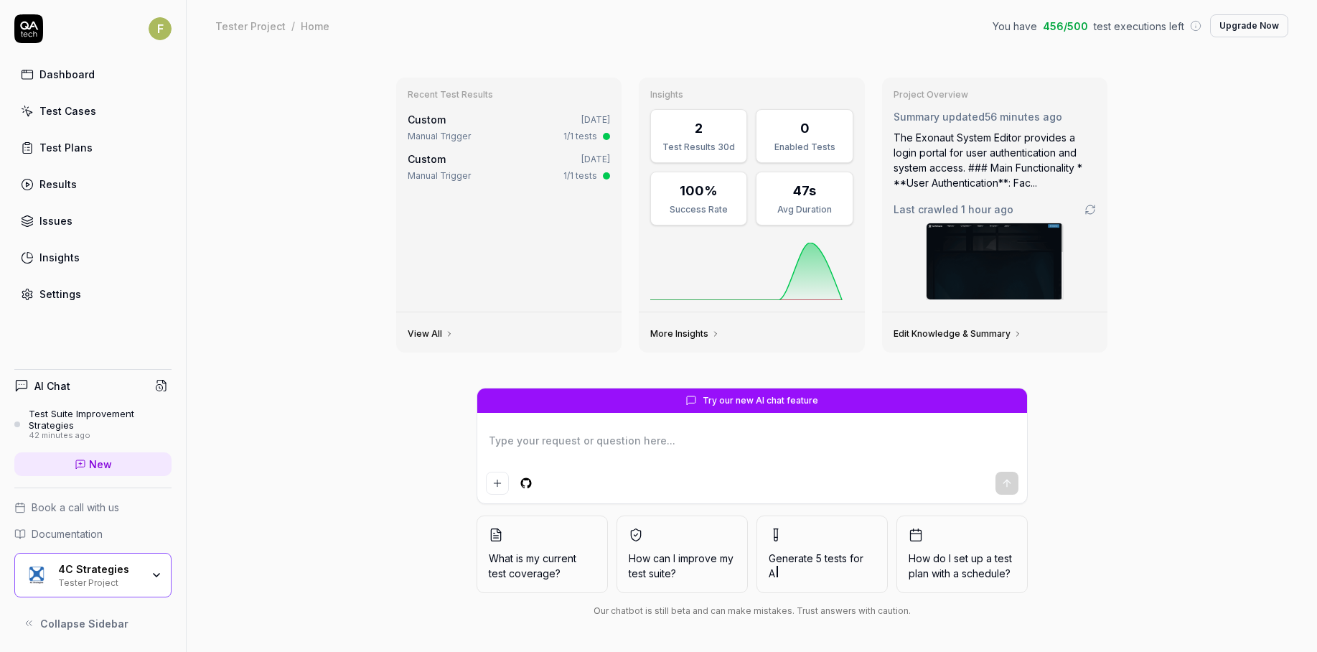
type textarea "*"
click at [62, 301] on div "Settings" at bounding box center [60, 293] width 42 height 15
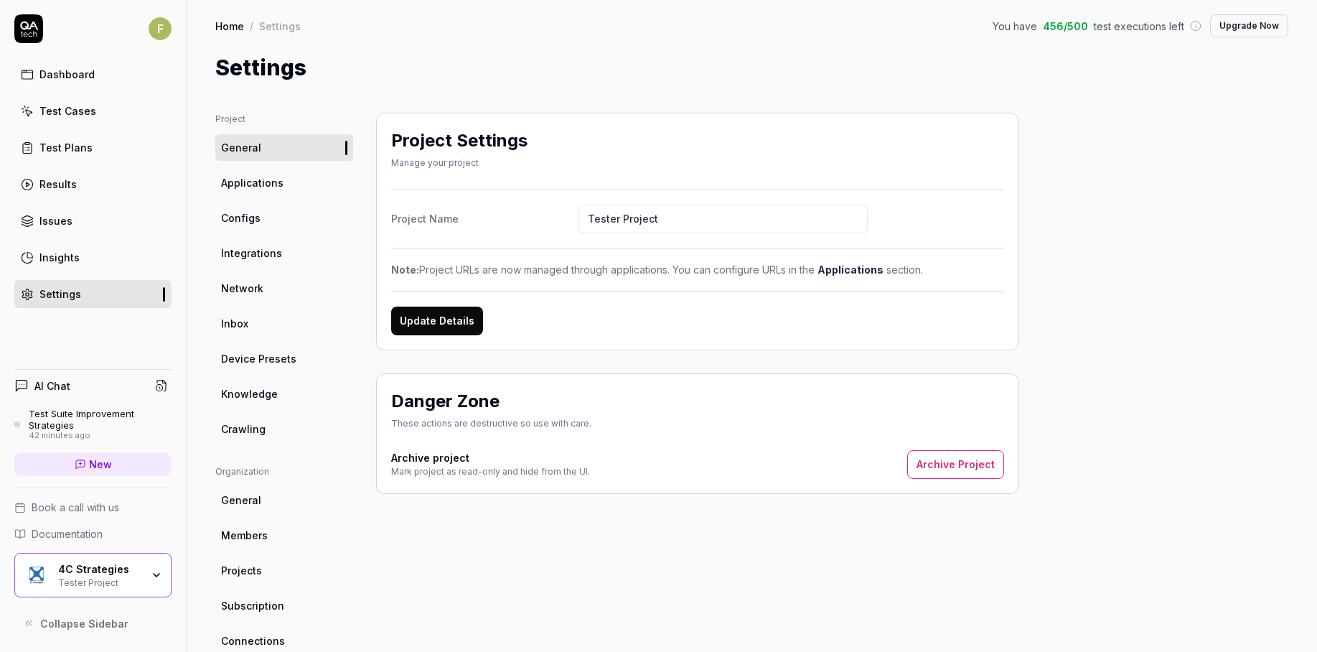
click at [240, 215] on span "Configs" at bounding box center [240, 217] width 39 height 15
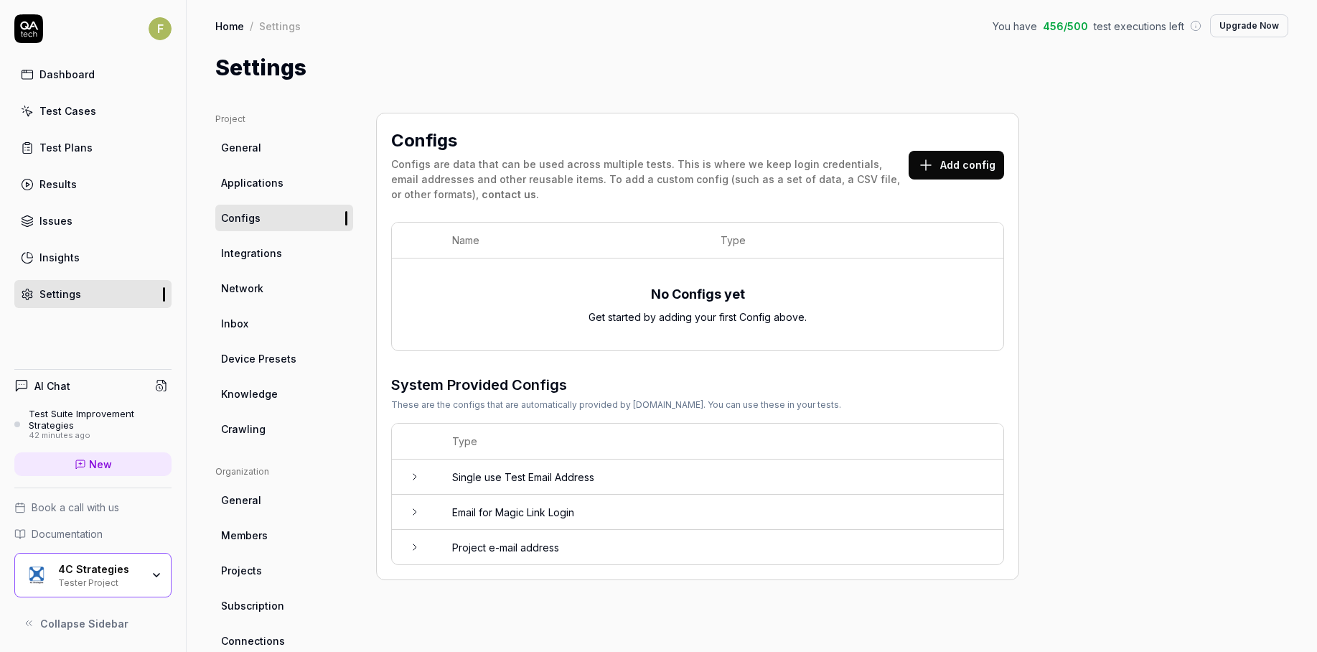
click at [967, 165] on button "Add config" at bounding box center [955, 165] width 95 height 29
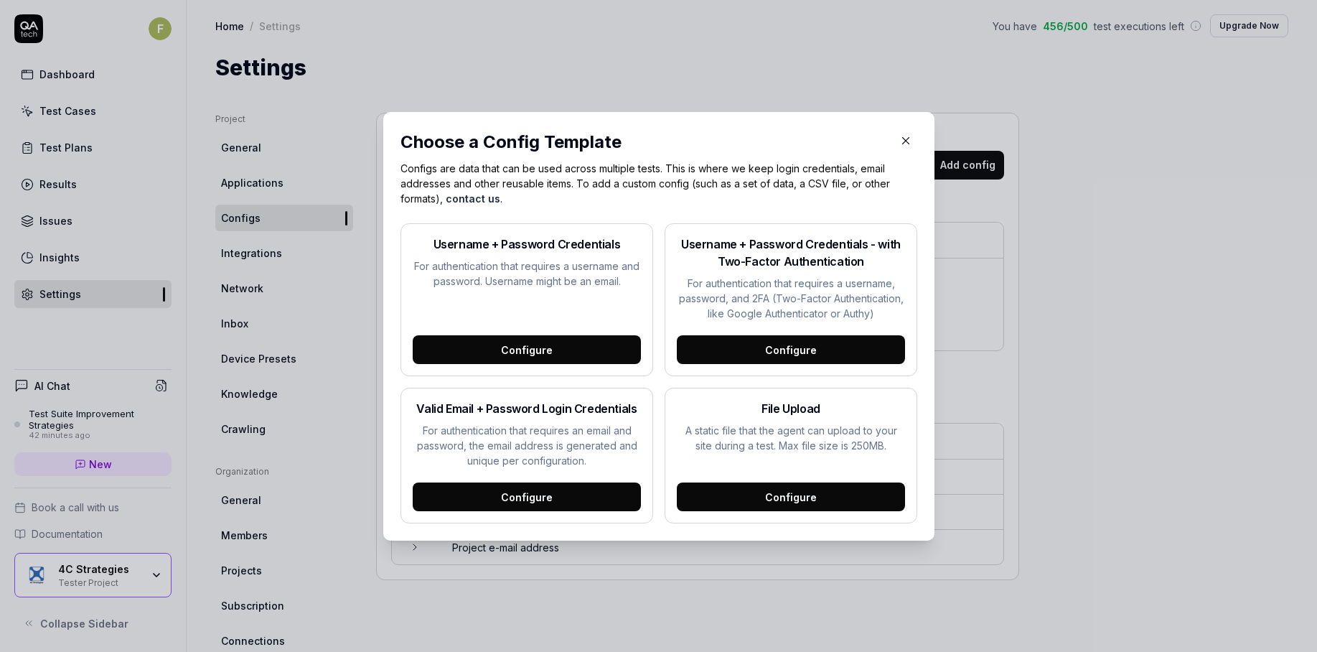
drag, startPoint x: 436, startPoint y: 237, endPoint x: 618, endPoint y: 286, distance: 188.2
click at [618, 286] on div "Username + Password Credentials For authentication that requires a username and…" at bounding box center [527, 261] width 228 height 53
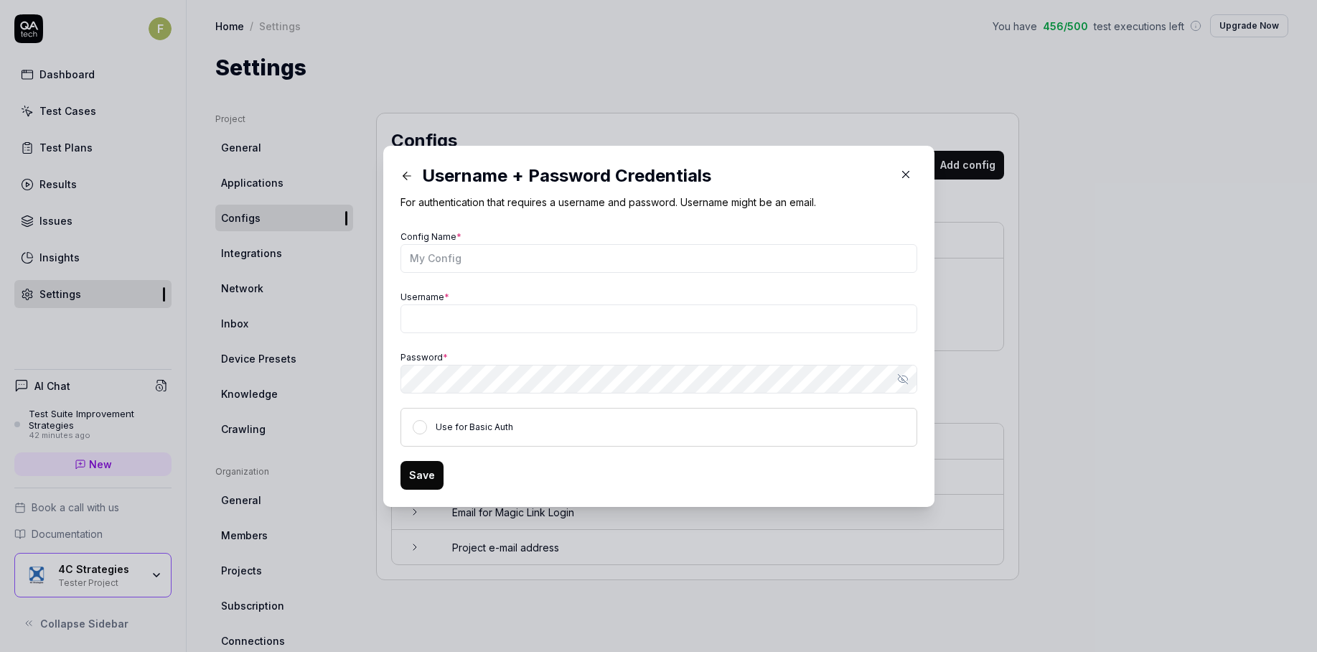
click at [902, 174] on icon "button" at bounding box center [905, 174] width 6 height 6
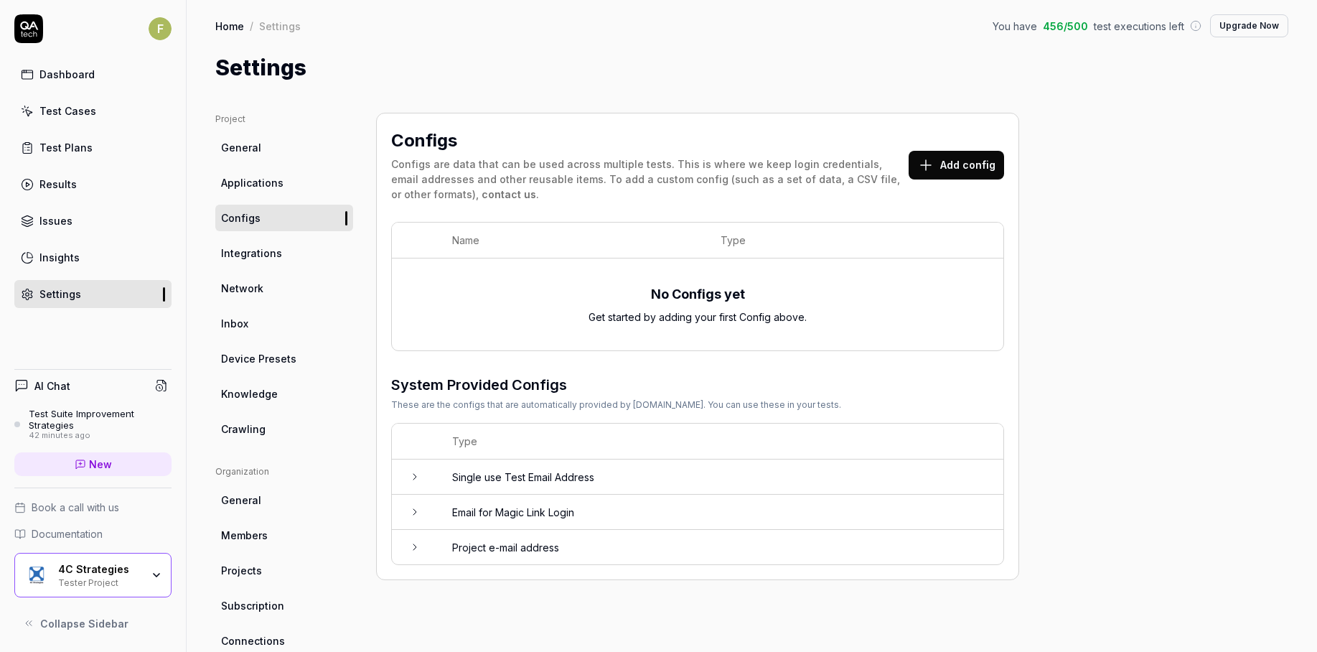
click at [94, 113] on link "Test Cases" at bounding box center [92, 111] width 157 height 28
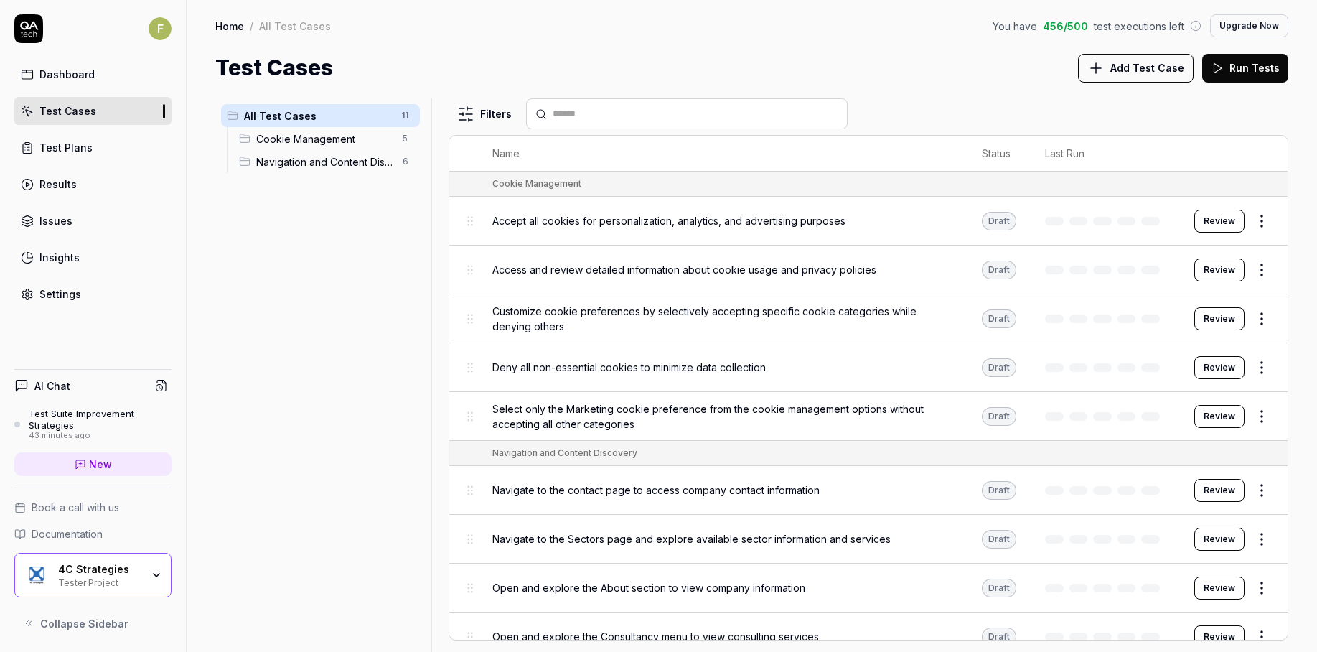
click at [1142, 67] on span "Add Test Case" at bounding box center [1147, 67] width 74 height 15
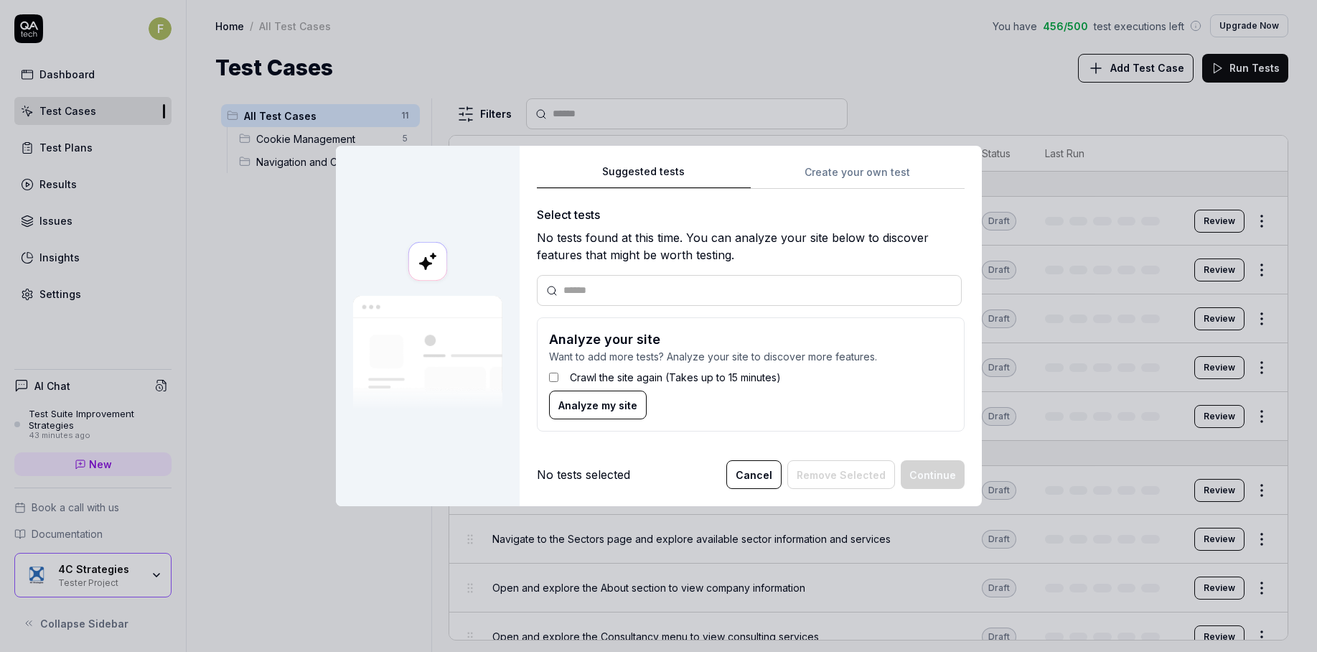
click at [848, 177] on div "Suggested tests Create your own test Select tests No tests found at this time. …" at bounding box center [751, 303] width 428 height 281
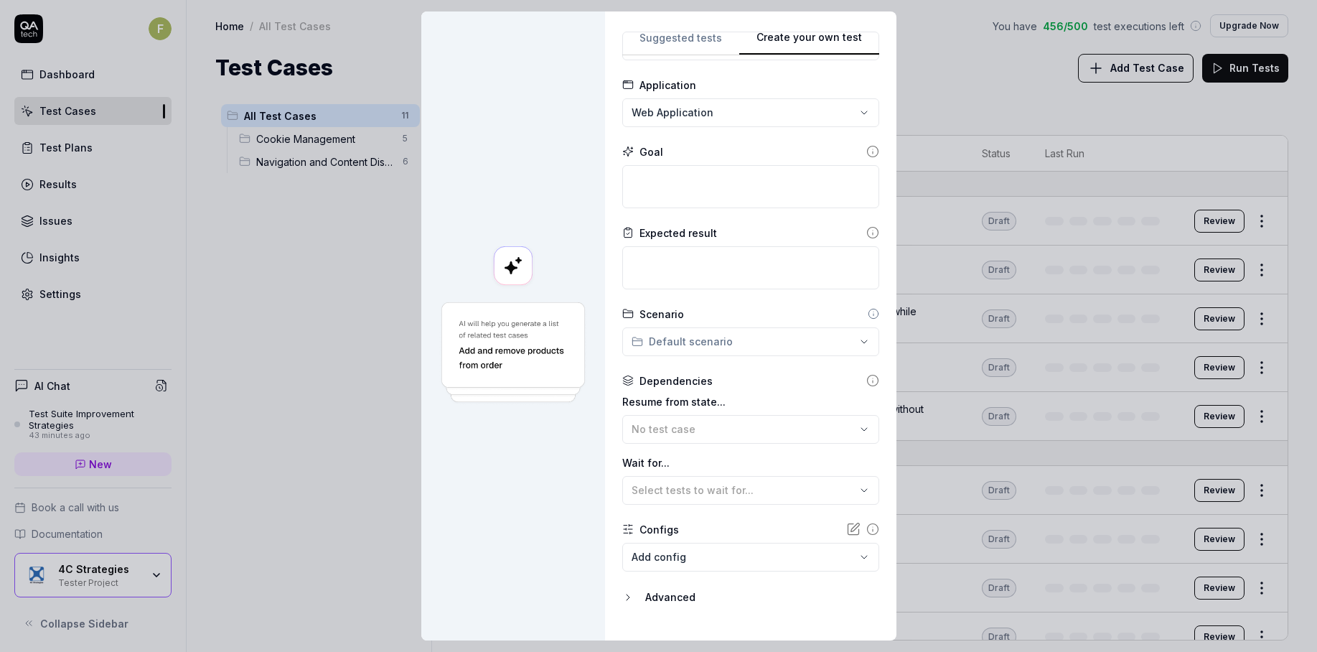
scroll to position [90, 0]
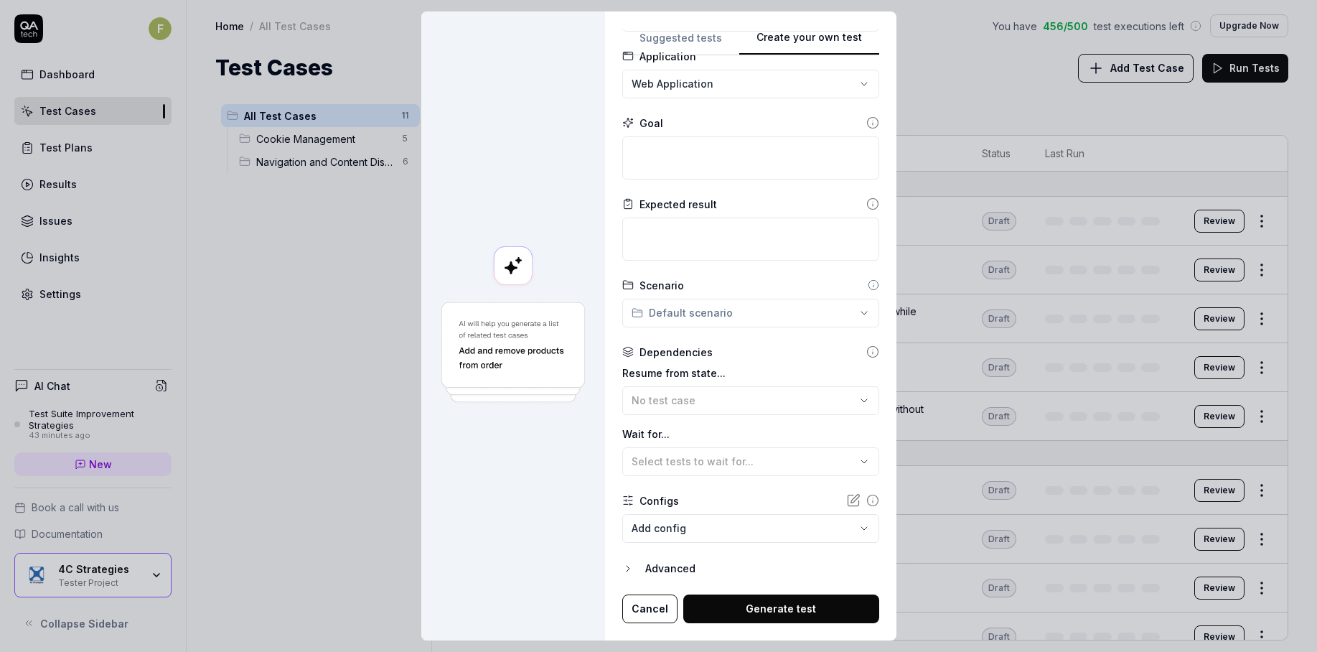
click at [657, 604] on button "Cancel" at bounding box center [649, 608] width 55 height 29
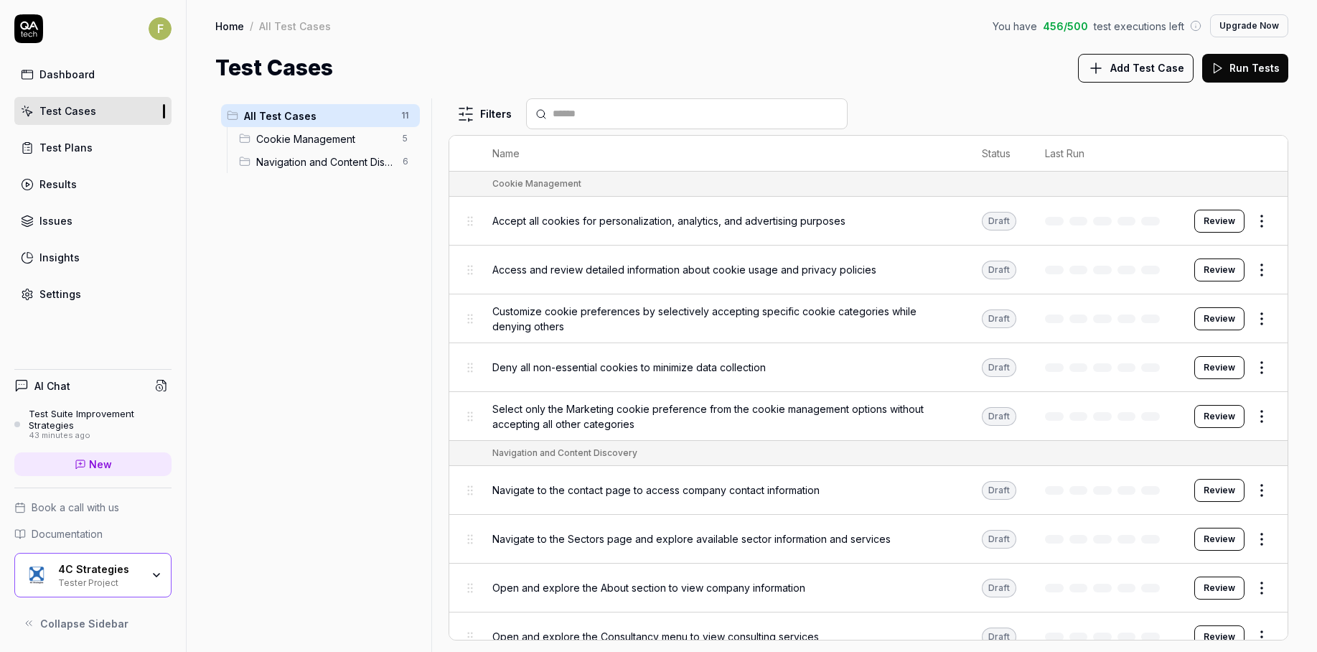
click at [293, 466] on div "All Test Cases 11 Cookie Management 5 Navigation and Content Discovery 6" at bounding box center [320, 366] width 210 height 536
click at [1127, 79] on button "Add Test Case" at bounding box center [1136, 68] width 116 height 29
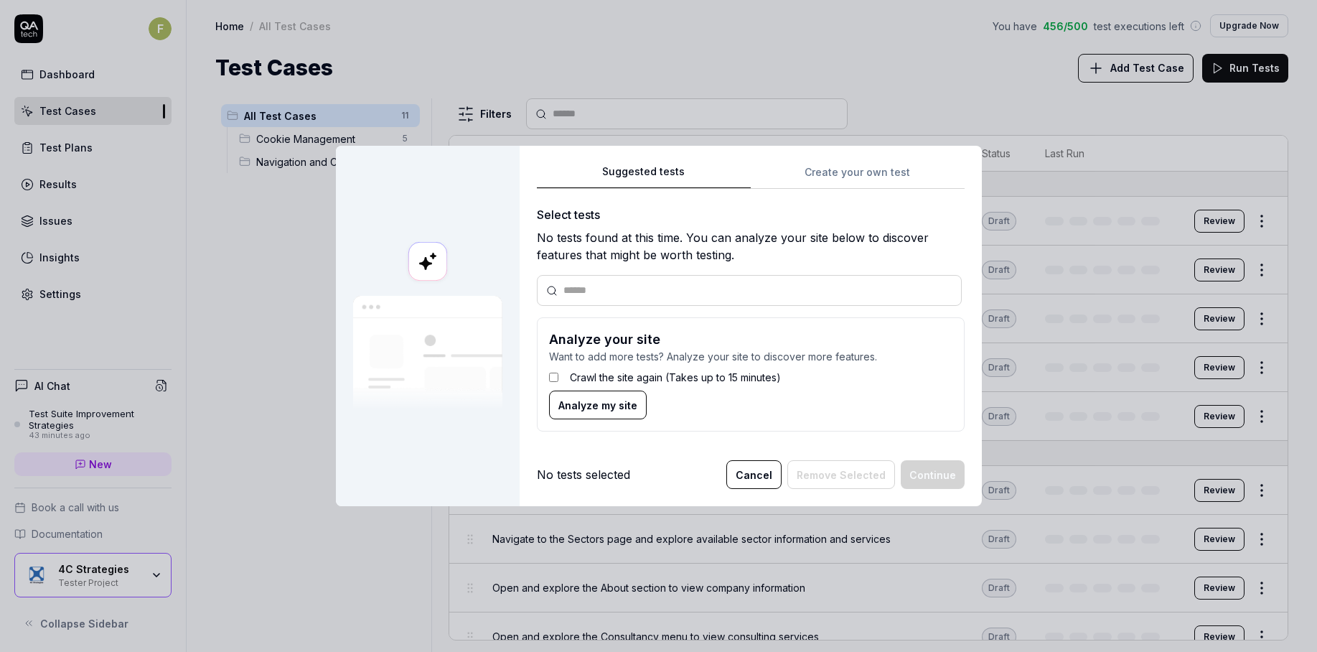
click at [678, 47] on div "Suggested tests Suggested tests Create your own test Select tests No tests foun…" at bounding box center [658, 326] width 1317 height 652
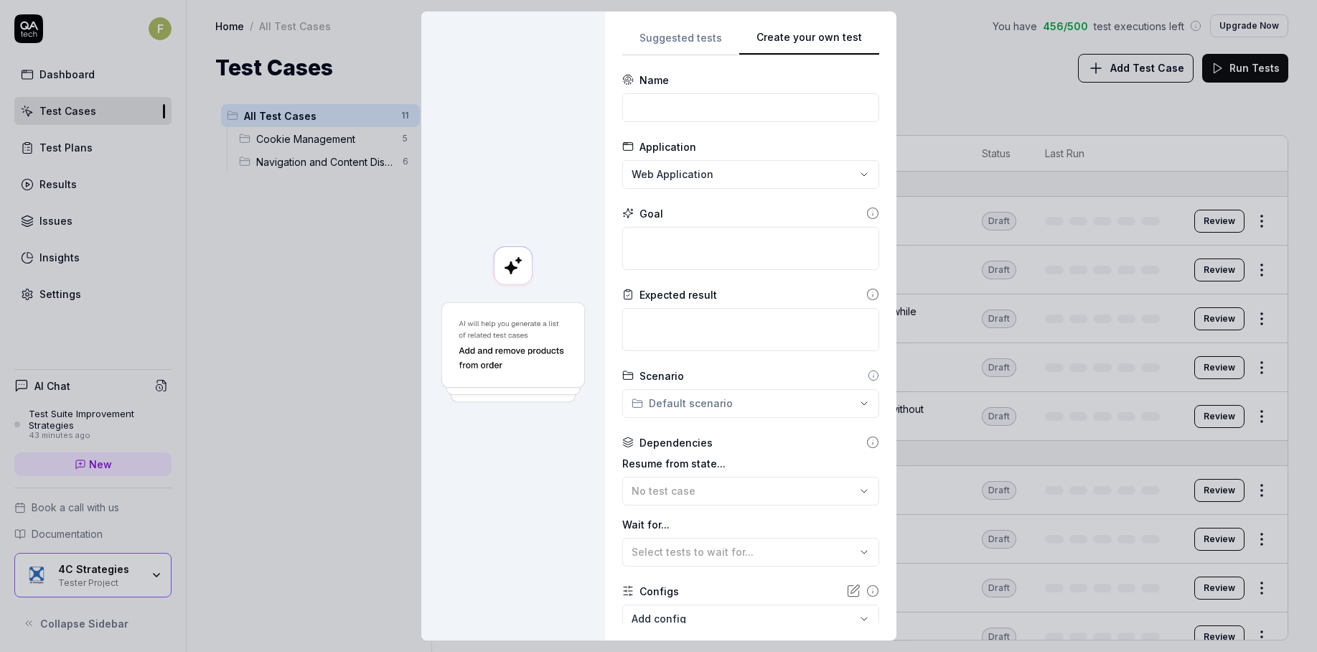
click at [877, 167] on div "**********" at bounding box center [750, 325] width 291 height 629
